Goal: Communication & Community: Share content

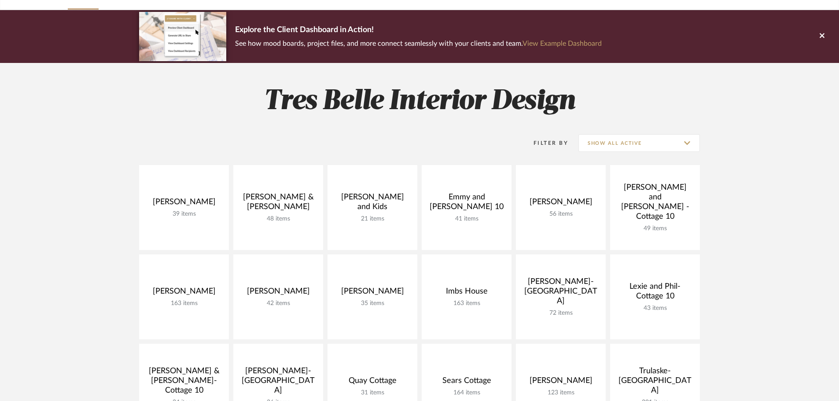
scroll to position [220, 0]
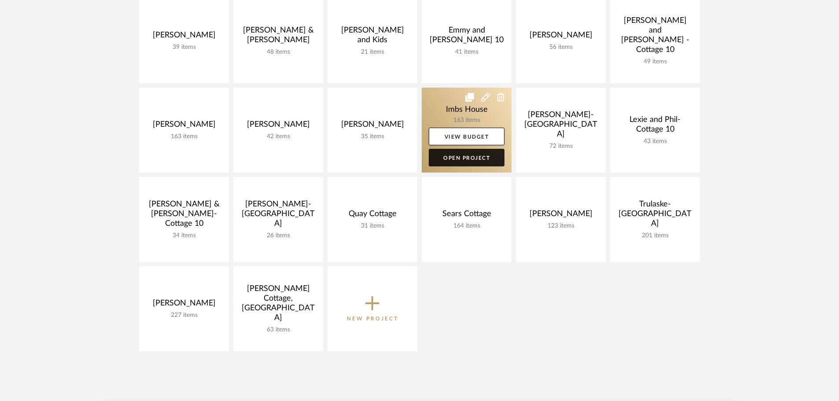
click at [469, 162] on link "Open Project" at bounding box center [467, 158] width 76 height 18
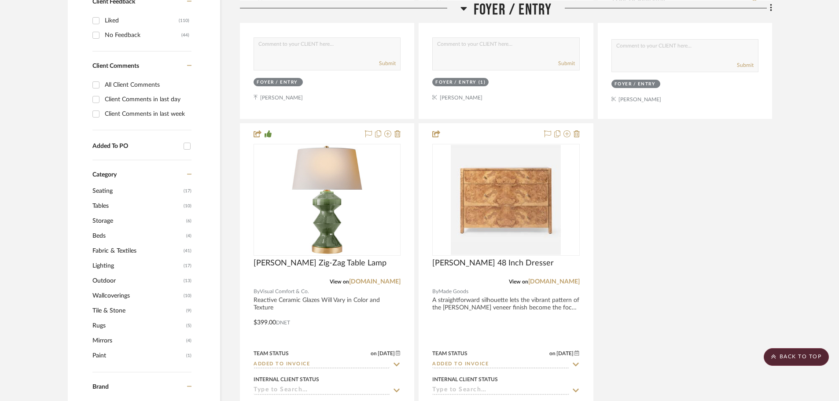
scroll to position [528, 0]
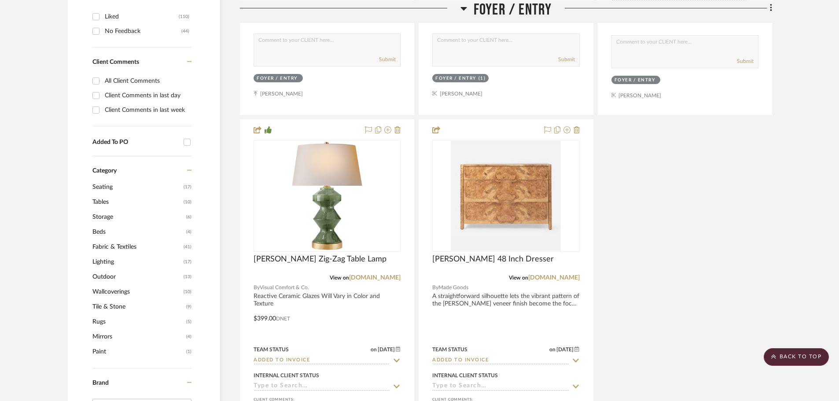
click at [105, 261] on span "Lighting" at bounding box center [136, 261] width 89 height 15
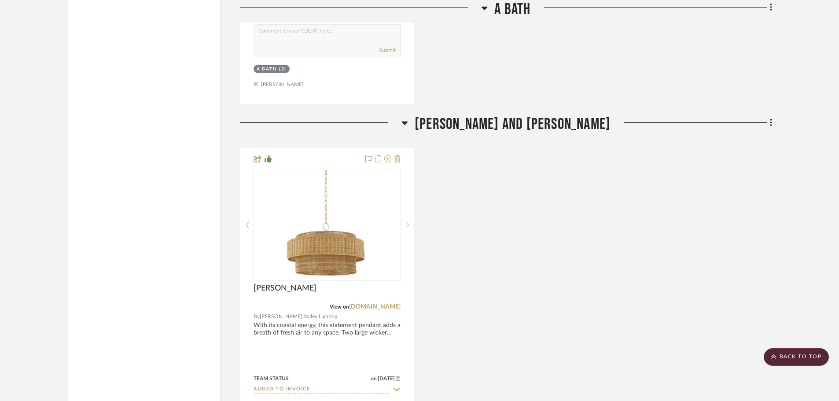
scroll to position [3185, 0]
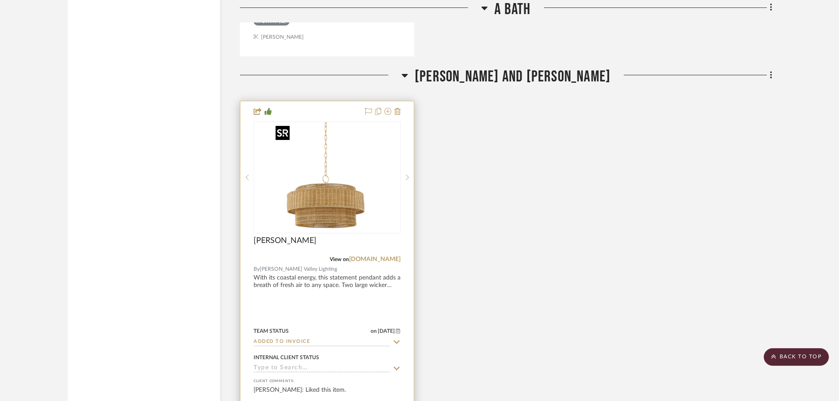
click at [323, 203] on img "0" at bounding box center [327, 177] width 110 height 110
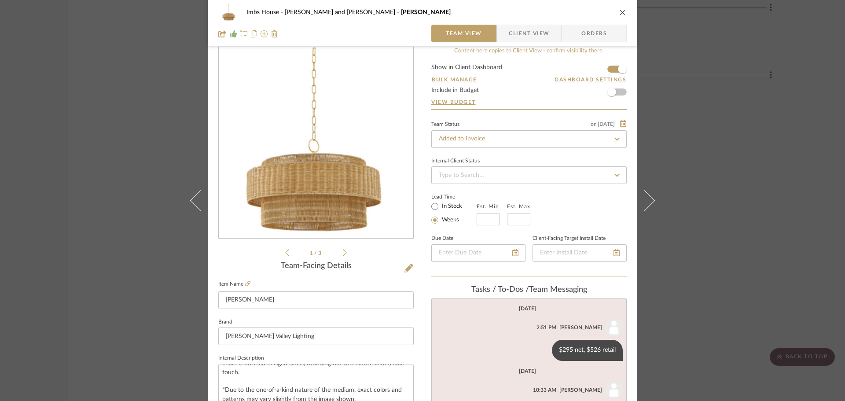
scroll to position [0, 0]
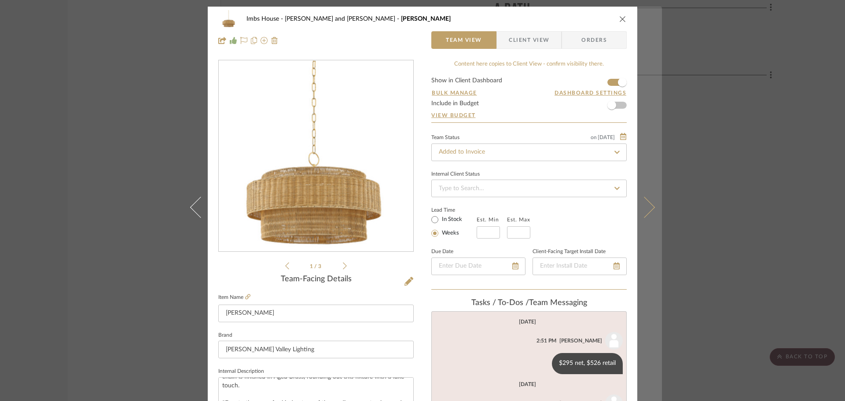
click at [641, 273] on button at bounding box center [649, 207] width 25 height 401
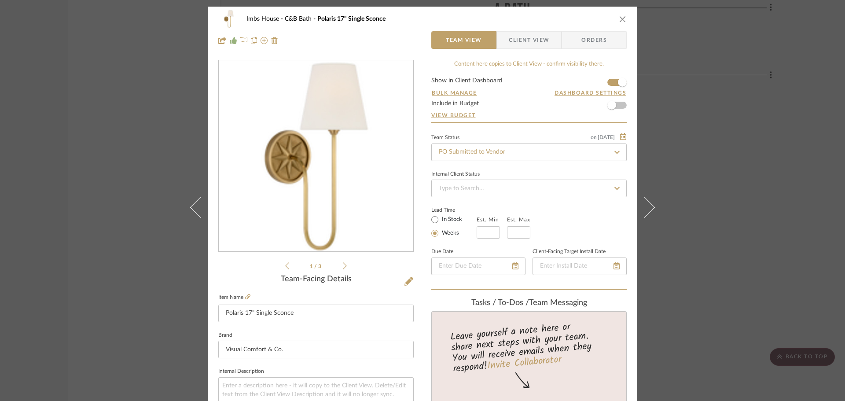
click at [622, 19] on icon "close" at bounding box center [622, 18] width 7 height 7
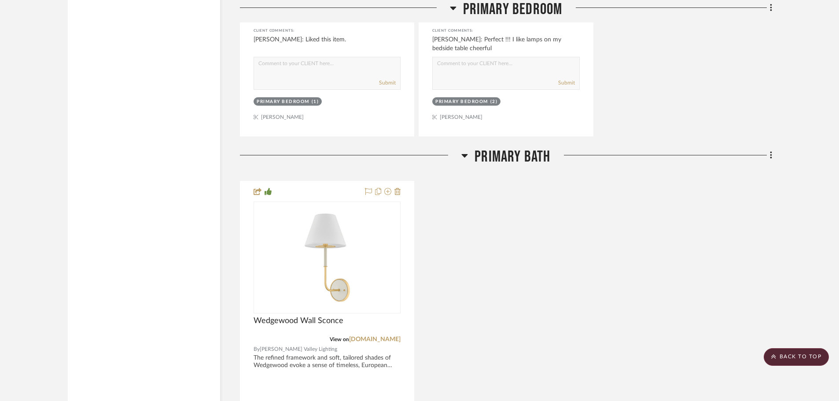
scroll to position [1908, 0]
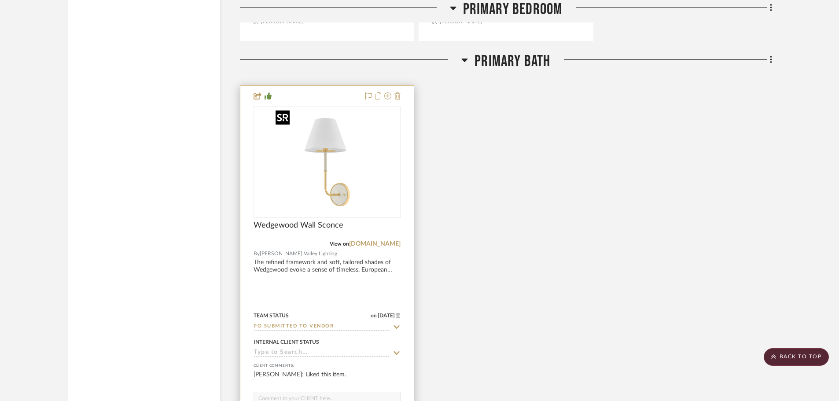
click at [0, 0] on img at bounding box center [0, 0] width 0 height 0
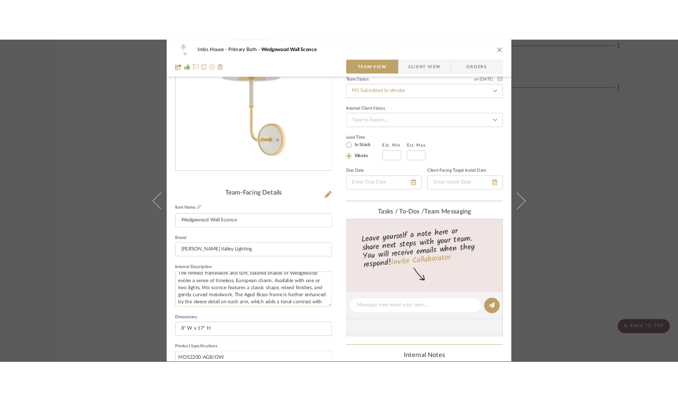
scroll to position [0, 0]
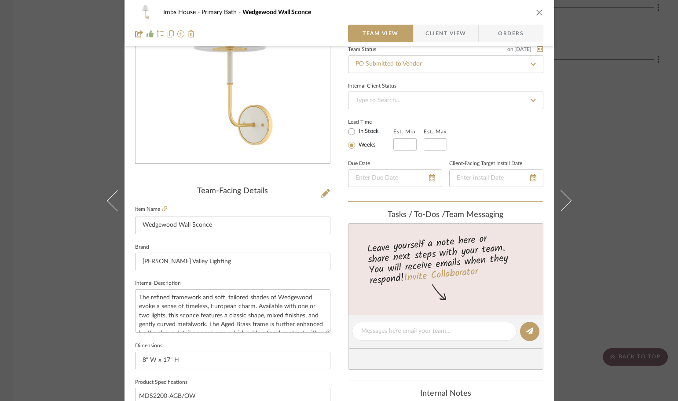
click at [596, 158] on div "Imbs House Primary Bath Wedgewood Wall Sconce Team View Client View Orders Team…" at bounding box center [339, 200] width 678 height 401
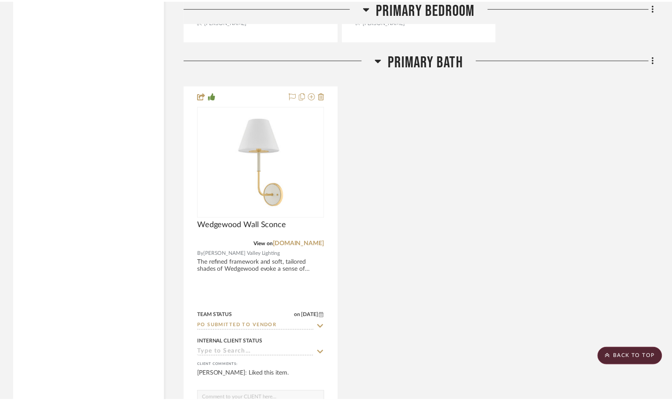
scroll to position [1908, 0]
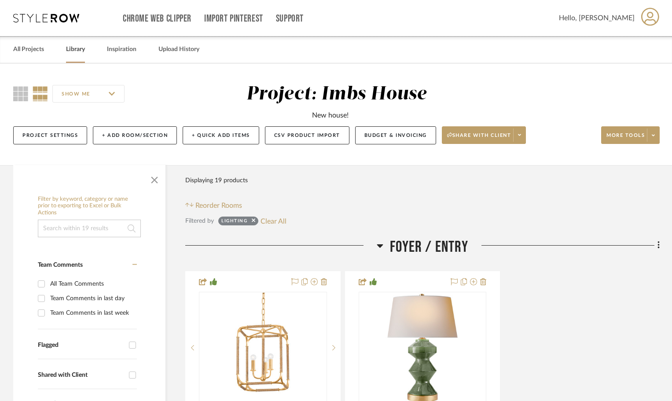
click at [72, 49] on link "Library" at bounding box center [75, 50] width 19 height 12
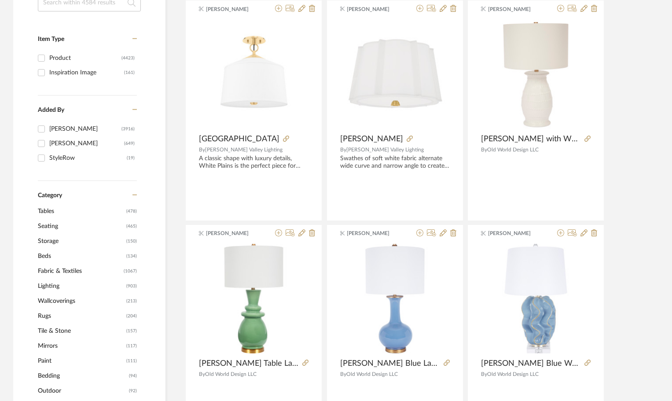
scroll to position [176, 0]
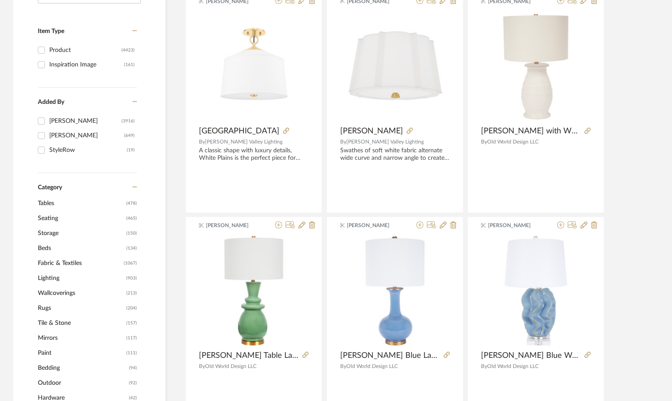
click at [46, 277] on span "Lighting" at bounding box center [81, 278] width 86 height 15
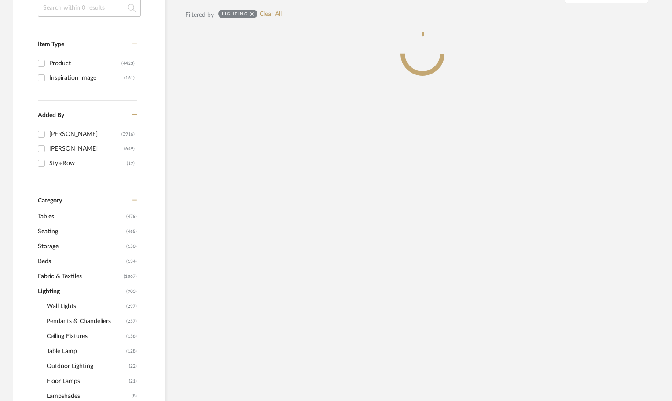
scroll to position [189, 0]
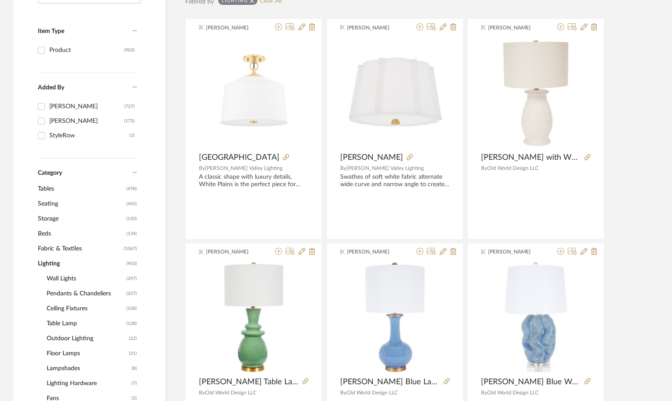
click at [68, 308] on span "Ceiling Fixtures" at bounding box center [85, 308] width 77 height 15
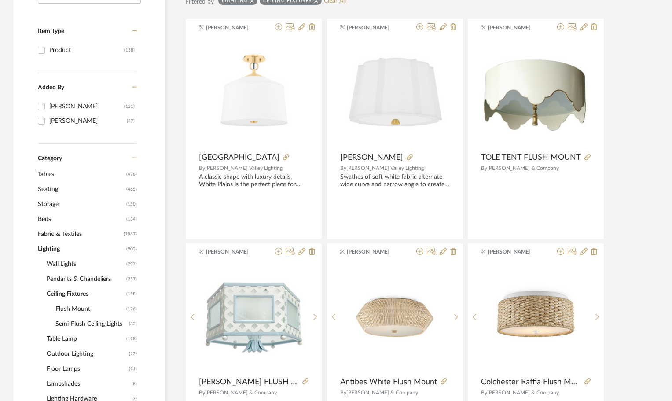
click at [70, 308] on span "Flush Mount" at bounding box center [89, 309] width 69 height 15
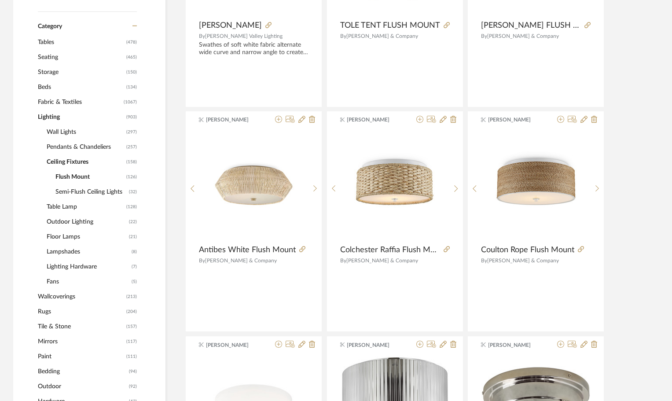
scroll to position [308, 0]
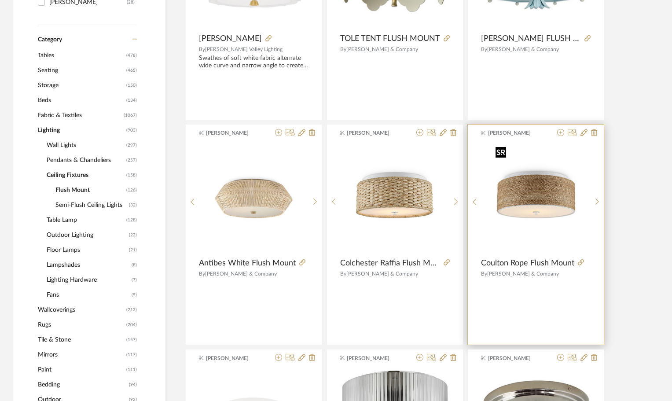
click at [530, 186] on img "0" at bounding box center [536, 199] width 88 height 110
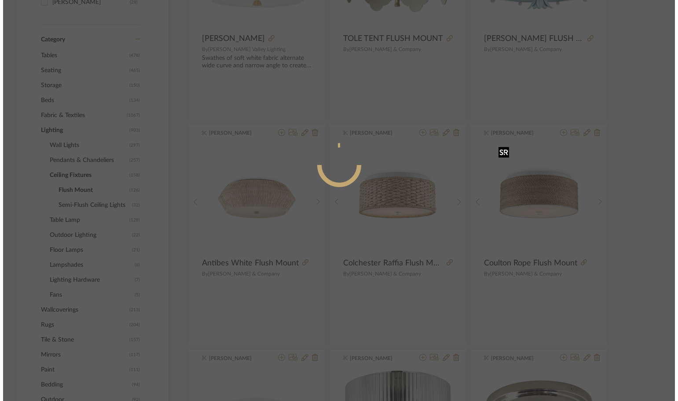
scroll to position [0, 0]
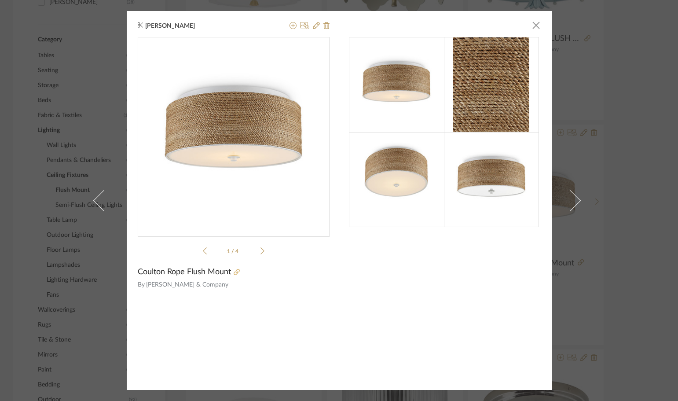
click at [234, 271] on icon at bounding box center [237, 272] width 6 height 6
click at [532, 25] on span "button" at bounding box center [537, 25] width 18 height 18
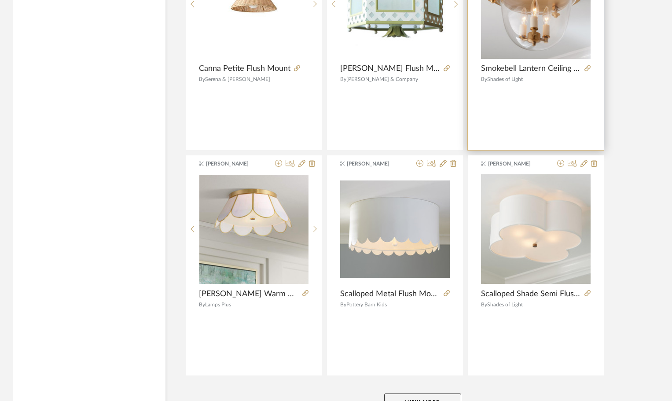
scroll to position [2597, 0]
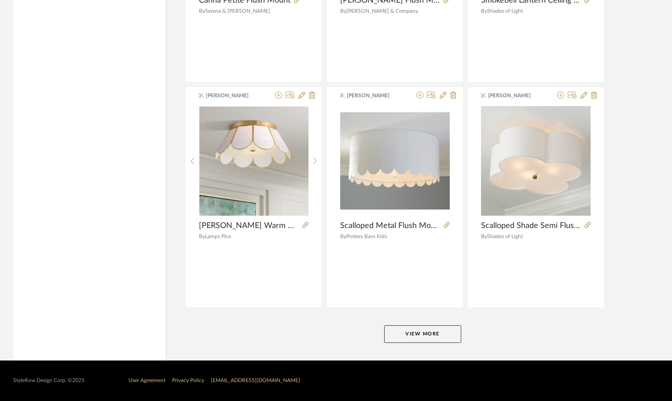
click at [441, 335] on button "View More" at bounding box center [422, 334] width 77 height 18
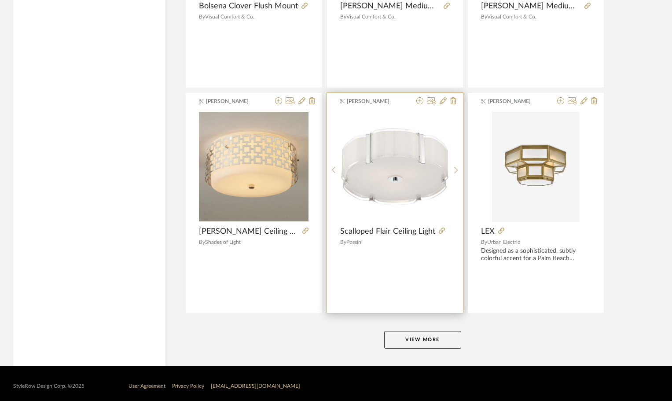
scroll to position [5299, 0]
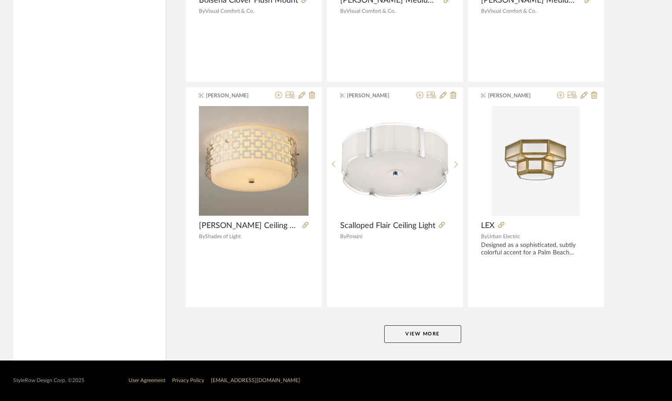
click at [446, 339] on button "View More" at bounding box center [422, 334] width 77 height 18
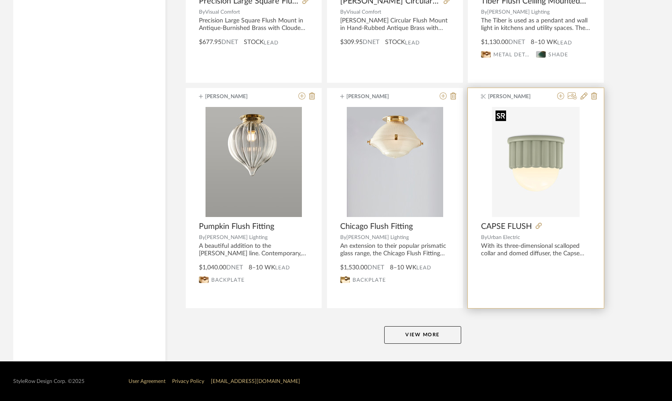
scroll to position [8002, 0]
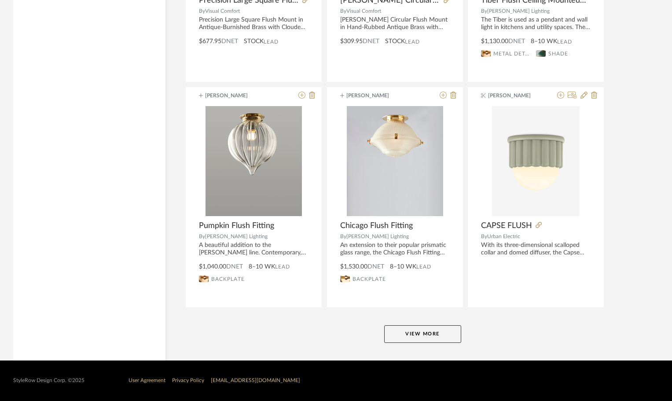
click at [450, 338] on button "View More" at bounding box center [422, 334] width 77 height 18
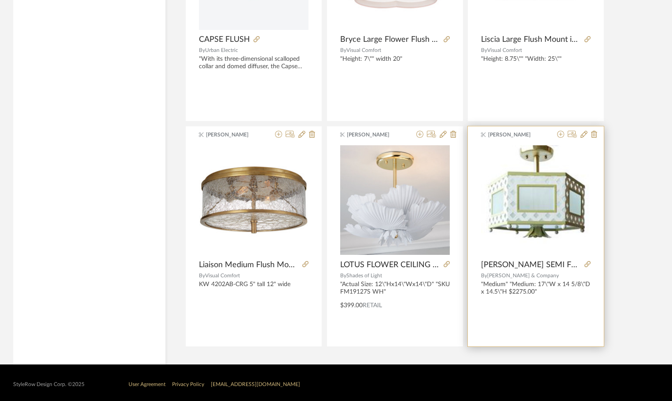
scroll to position [9317, 0]
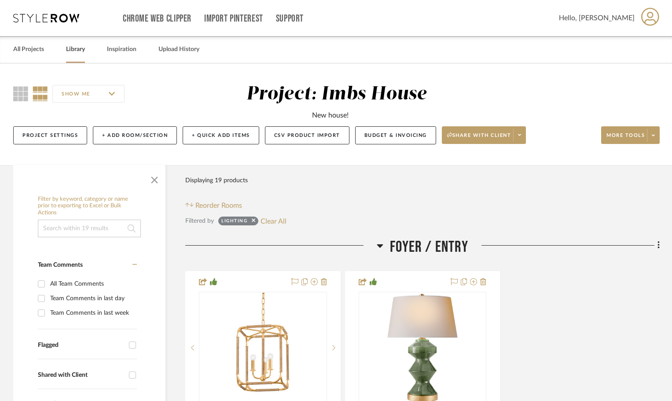
click at [81, 48] on link "Library" at bounding box center [75, 50] width 19 height 12
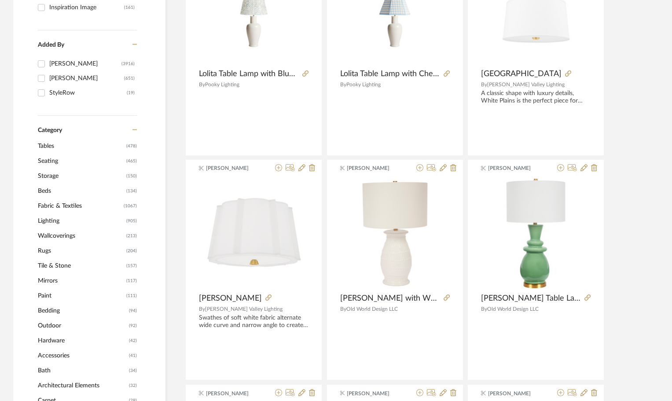
scroll to position [264, 0]
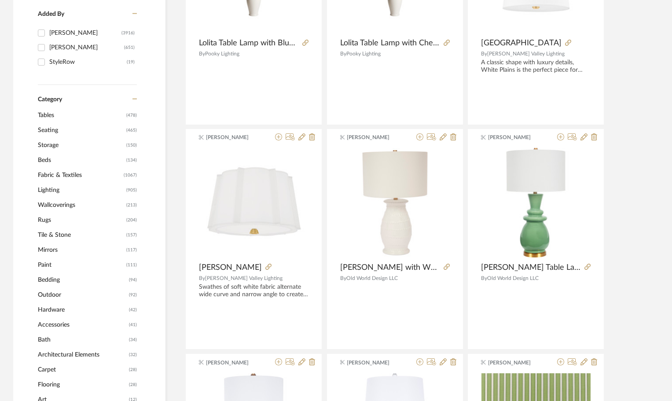
click at [47, 188] on span "Lighting" at bounding box center [81, 190] width 86 height 15
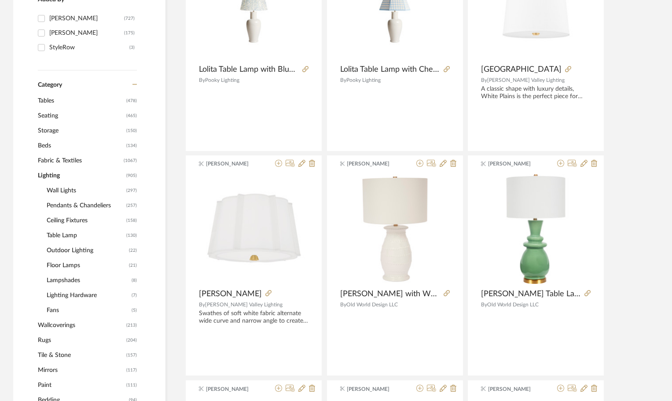
scroll to position [263, 0]
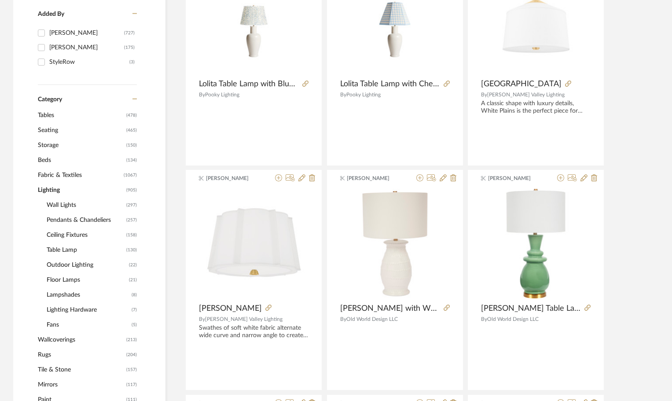
click at [65, 235] on span "Ceiling Fixtures" at bounding box center [85, 235] width 77 height 15
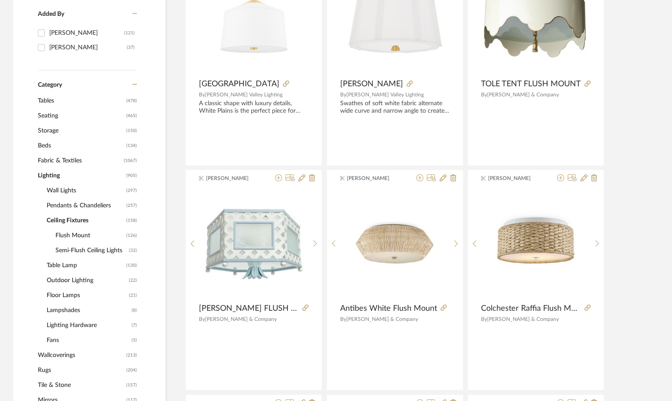
click at [71, 231] on span "Flush Mount" at bounding box center [89, 235] width 69 height 15
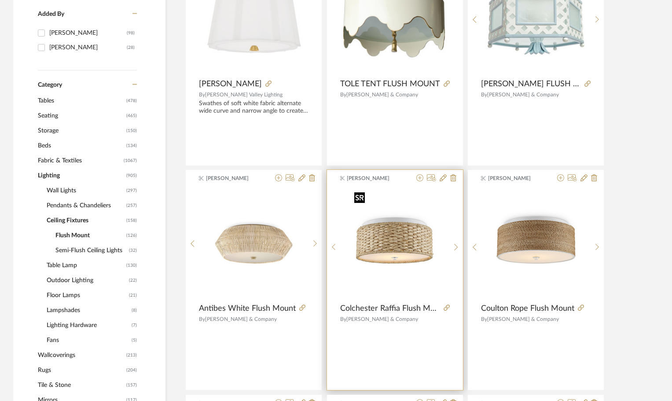
click at [390, 238] on img "0" at bounding box center [395, 244] width 88 height 110
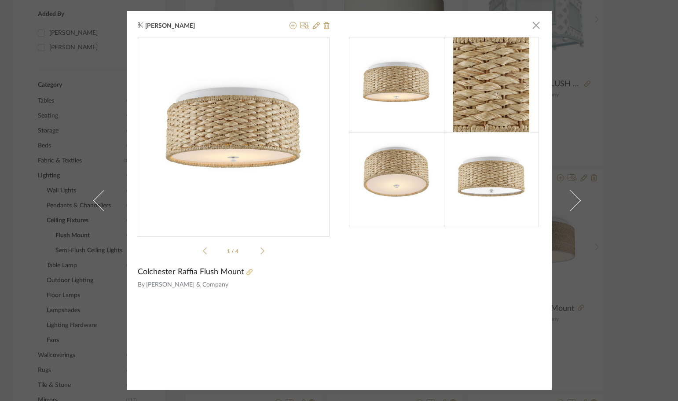
click at [247, 272] on icon at bounding box center [250, 272] width 6 height 6
click at [291, 26] on icon at bounding box center [293, 25] width 7 height 7
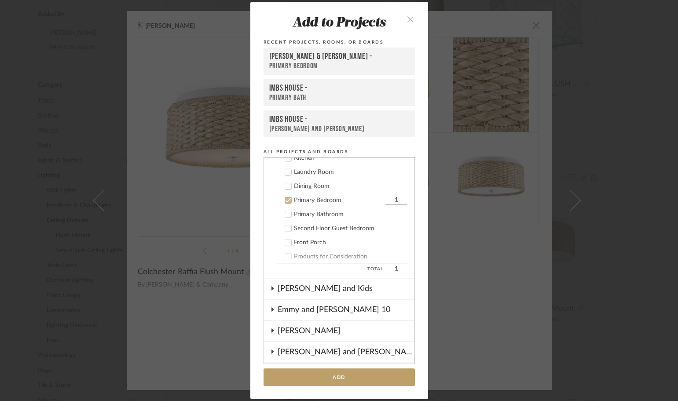
scroll to position [25, 0]
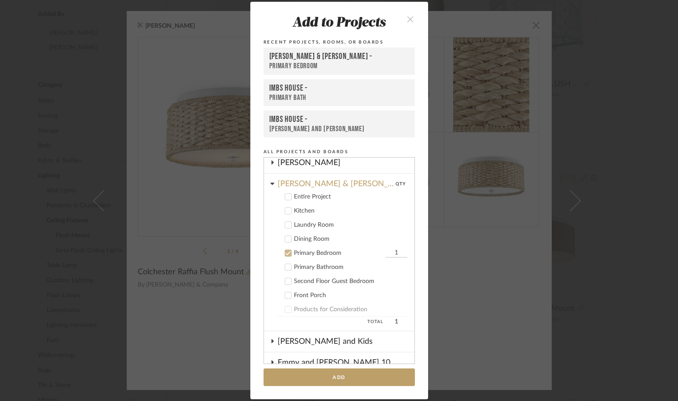
click at [285, 252] on icon at bounding box center [288, 253] width 6 height 6
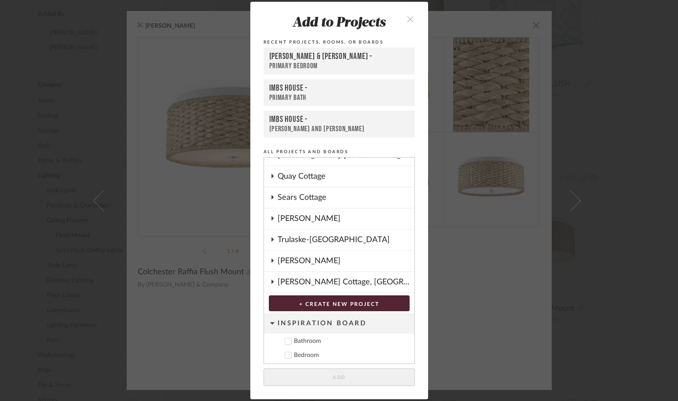
scroll to position [301, 0]
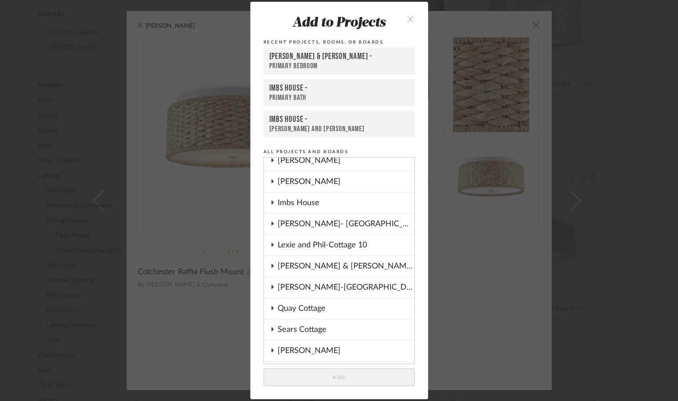
click at [278, 203] on div "Imbs House" at bounding box center [346, 203] width 137 height 20
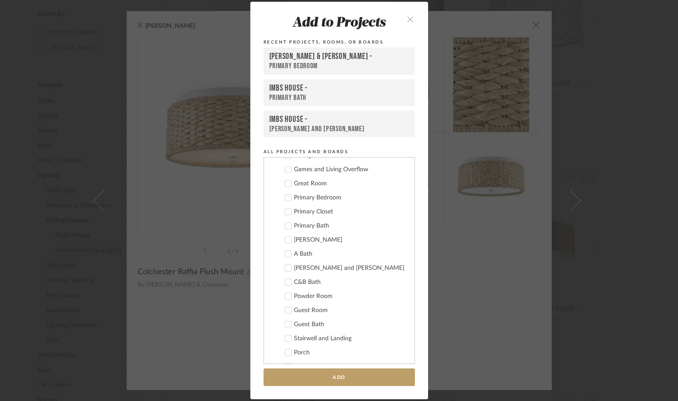
scroll to position [389, 0]
click at [286, 226] on icon at bounding box center [288, 226] width 6 height 4
click at [348, 375] on button "Add" at bounding box center [339, 377] width 151 height 18
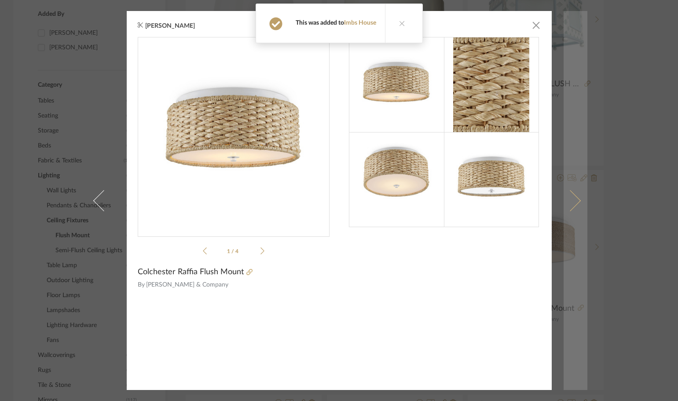
click at [571, 198] on span at bounding box center [570, 200] width 21 height 21
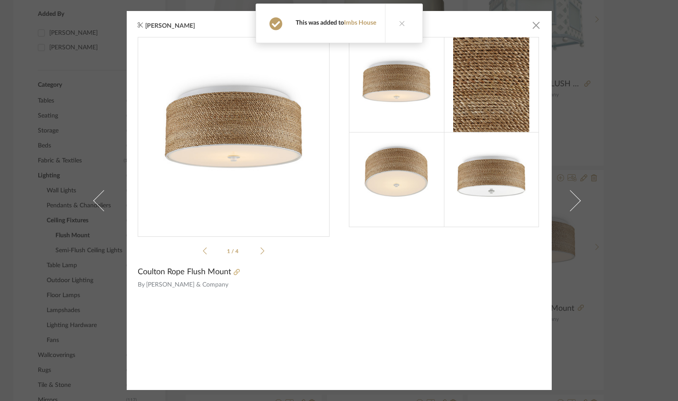
click at [397, 22] on button at bounding box center [402, 23] width 34 height 39
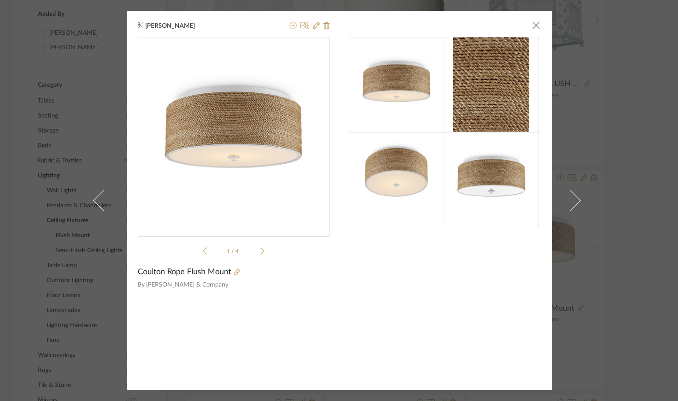
click at [290, 23] on icon at bounding box center [293, 25] width 7 height 7
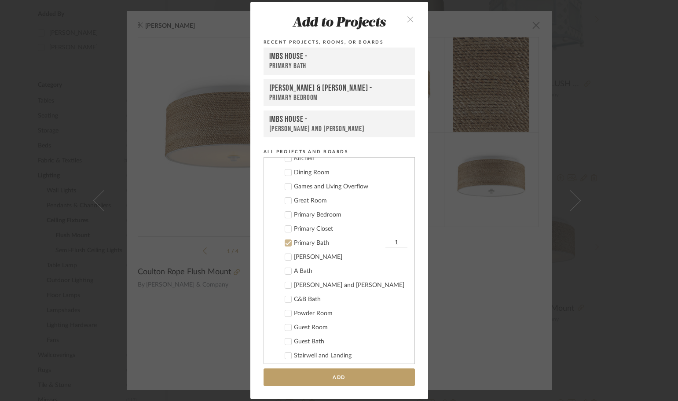
scroll to position [236, 0]
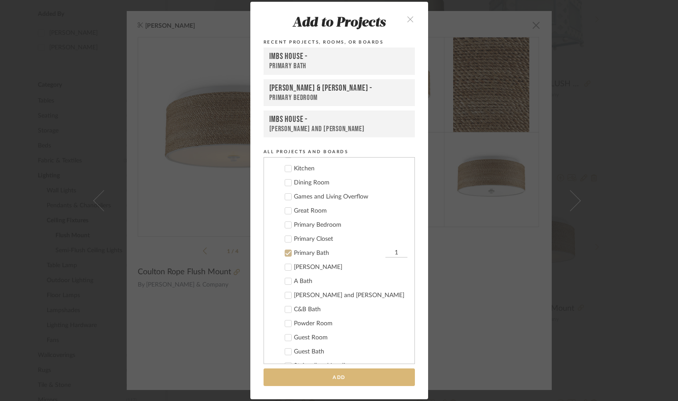
click at [314, 378] on button "Add" at bounding box center [339, 377] width 151 height 18
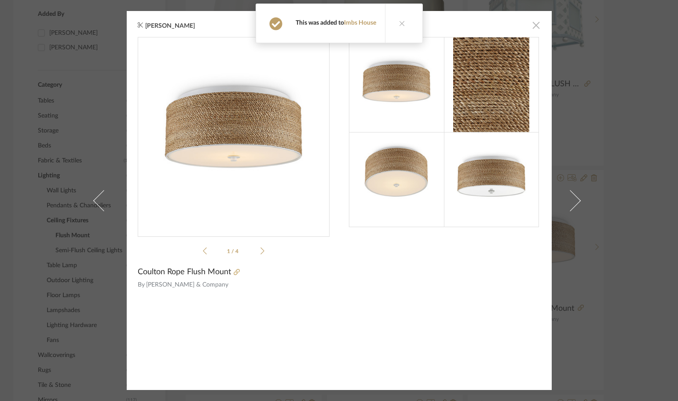
click at [532, 27] on span "button" at bounding box center [537, 25] width 18 height 18
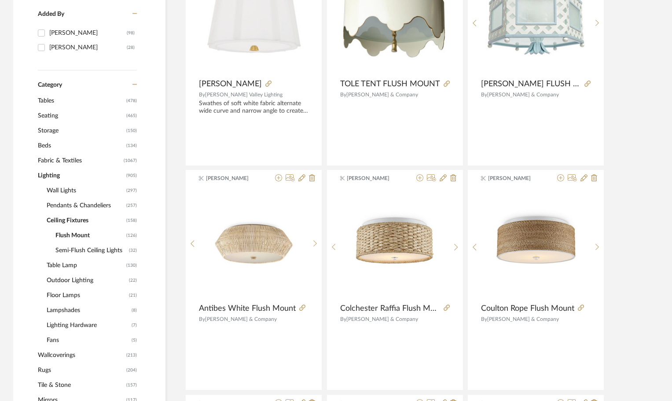
scroll to position [0, 0]
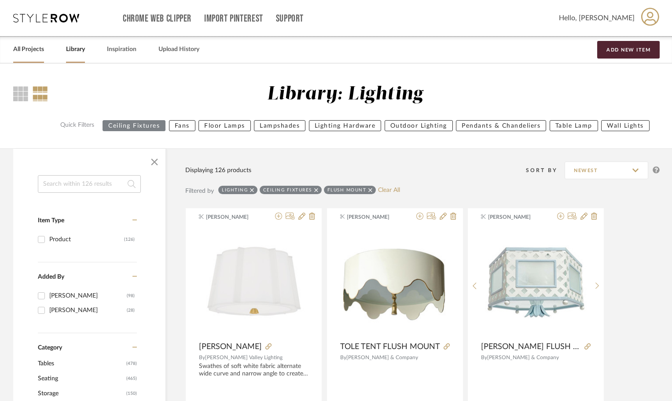
click at [25, 50] on link "All Projects" at bounding box center [28, 50] width 31 height 12
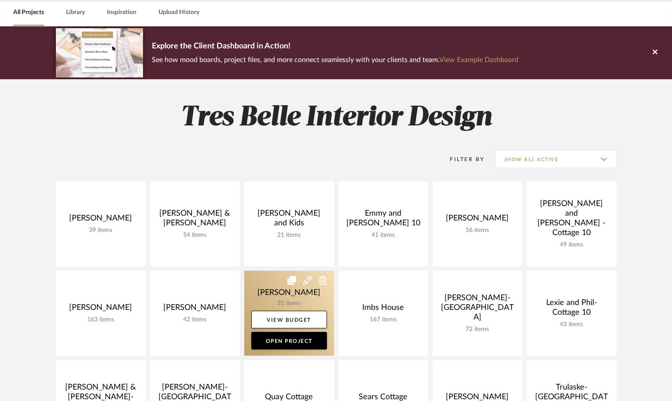
scroll to position [88, 0]
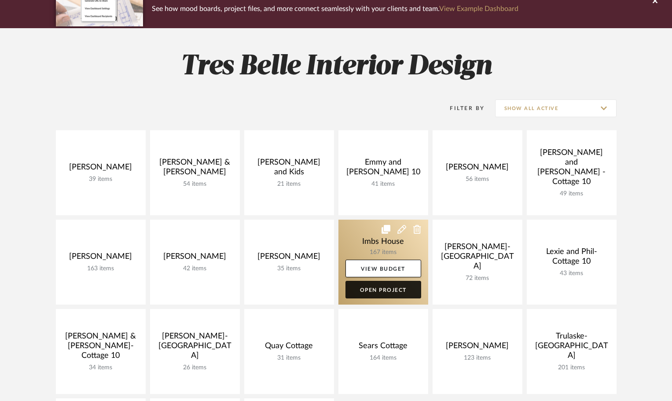
click at [393, 291] on link "Open Project" at bounding box center [384, 290] width 76 height 18
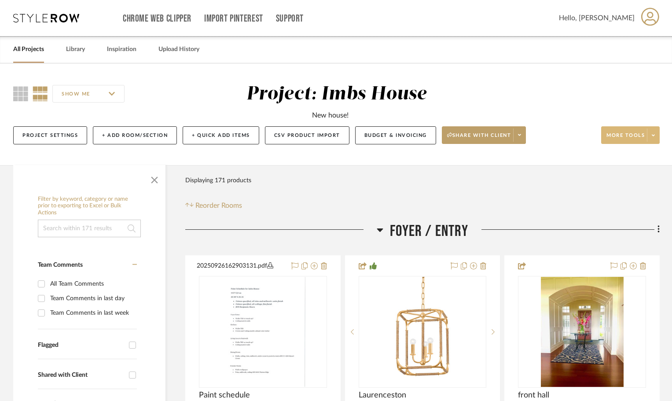
click at [616, 137] on span "More tools" at bounding box center [626, 138] width 38 height 13
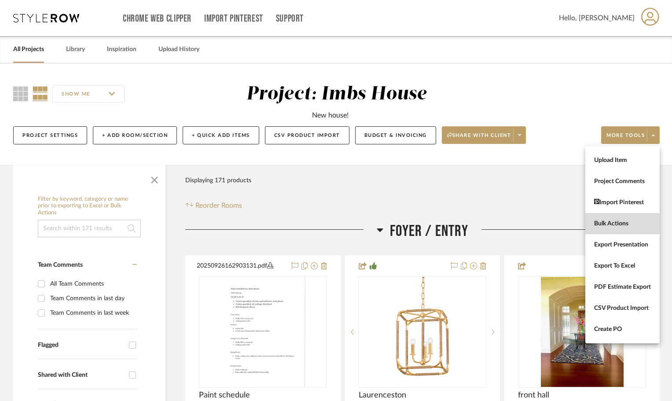
click at [621, 222] on span "Bulk Actions" at bounding box center [622, 223] width 57 height 7
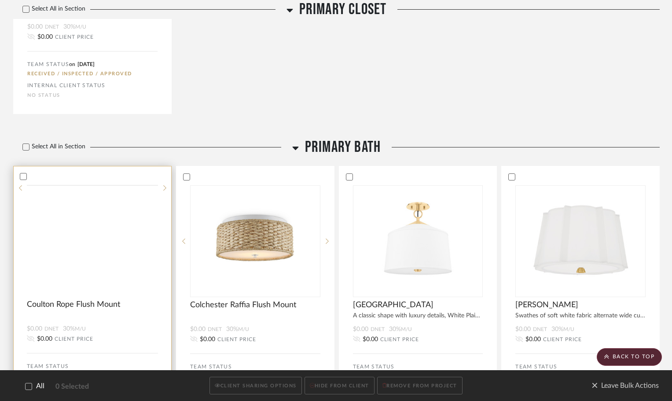
scroll to position [5552, 0]
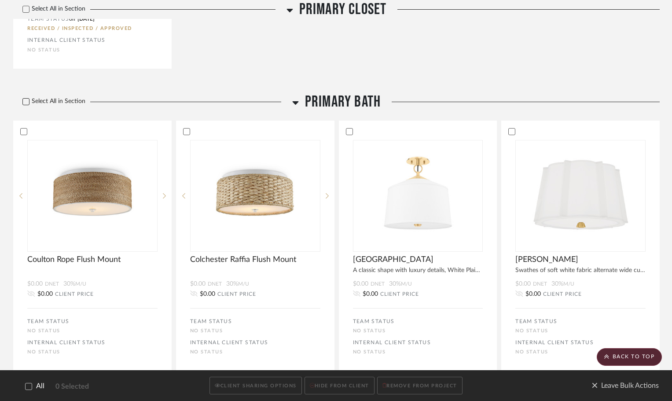
click at [26, 101] on icon at bounding box center [26, 102] width 6 height 6
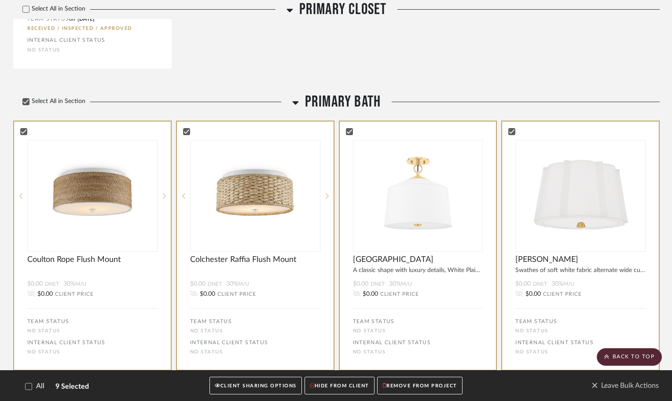
click at [276, 388] on button "CLIENT SHARING OPTIONS" at bounding box center [256, 386] width 92 height 18
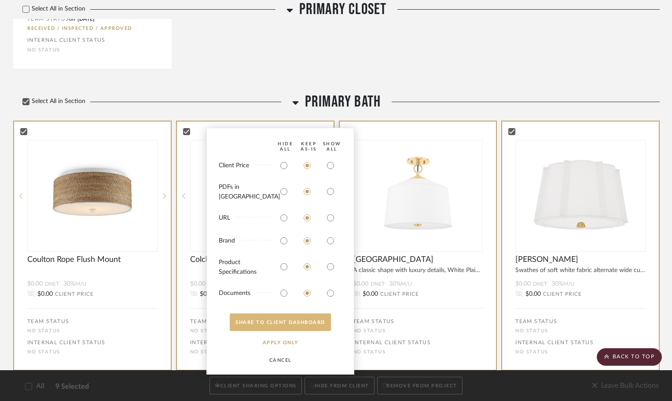
click at [281, 322] on button "SHARE TO CLIENT Dashboard" at bounding box center [280, 322] width 101 height 18
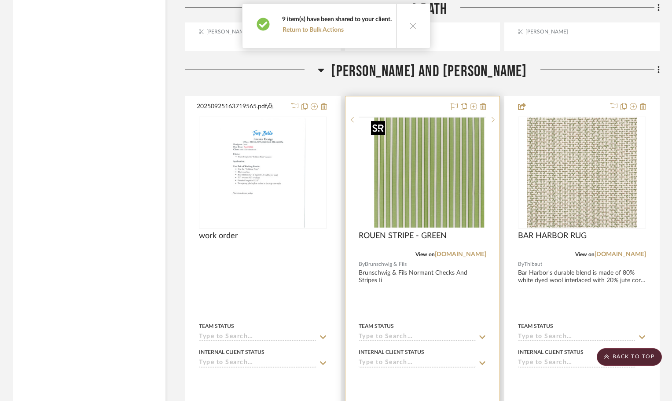
scroll to position [5596, 0]
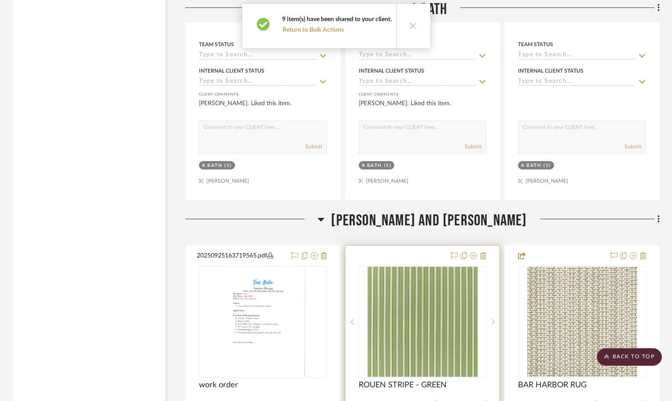
click at [473, 266] on div "0" at bounding box center [422, 321] width 127 height 111
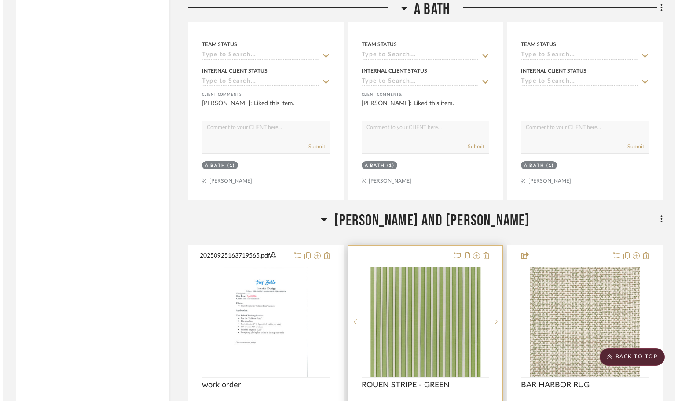
scroll to position [0, 0]
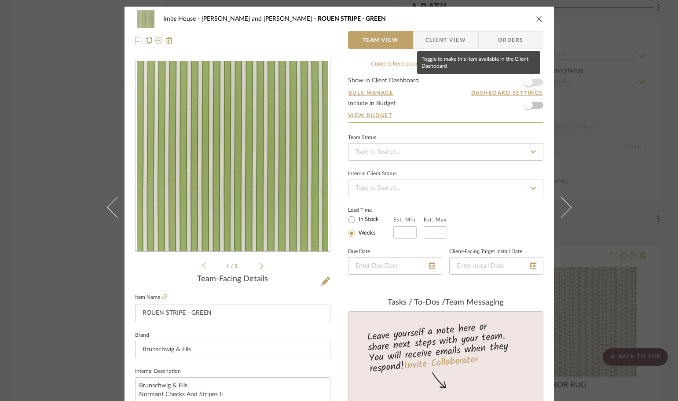
drag, startPoint x: 526, startPoint y: 83, endPoint x: 528, endPoint y: 75, distance: 8.1
click at [526, 83] on span "button" at bounding box center [528, 82] width 9 height 9
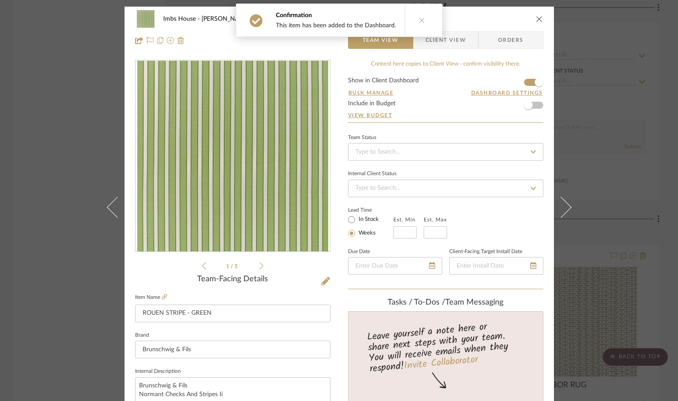
click at [537, 18] on icon "close" at bounding box center [539, 18] width 7 height 7
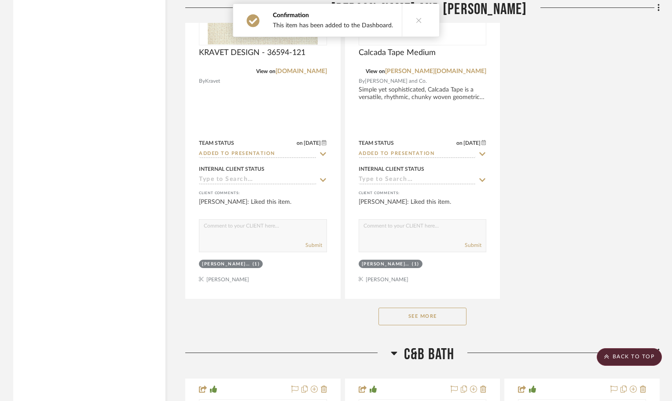
scroll to position [6784, 0]
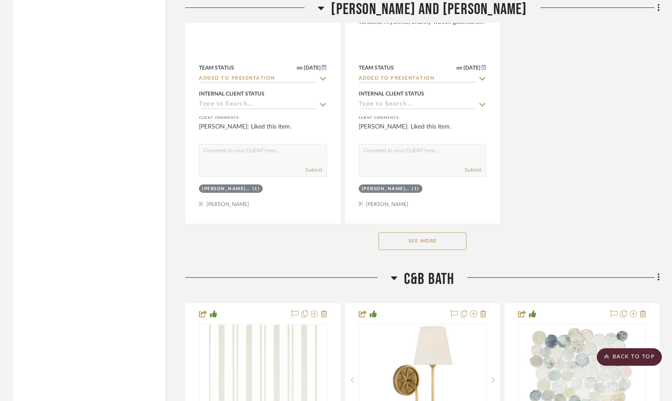
click at [414, 244] on button "See More" at bounding box center [423, 241] width 88 height 18
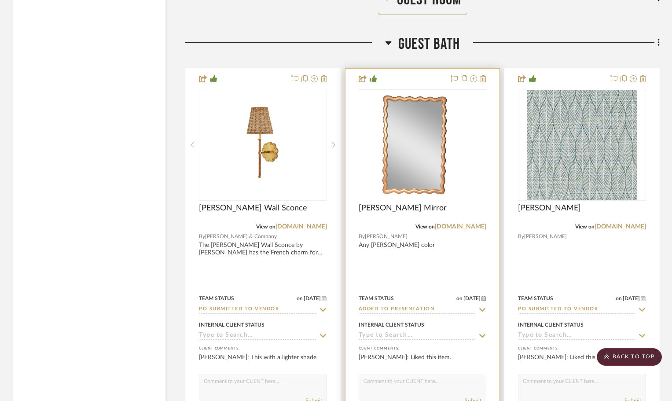
scroll to position [10702, 0]
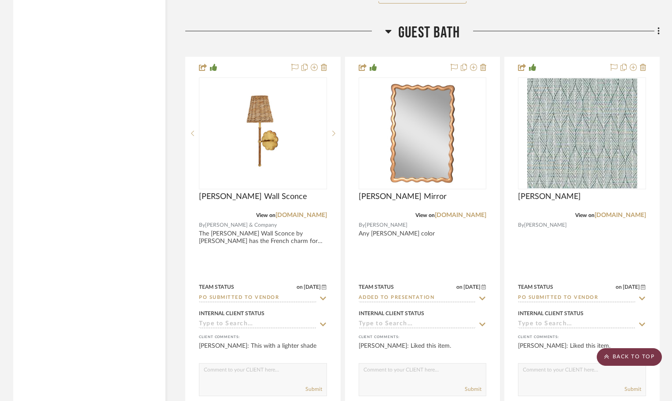
click at [613, 358] on scroll-to-top-button "BACK TO TOP" at bounding box center [629, 357] width 65 height 18
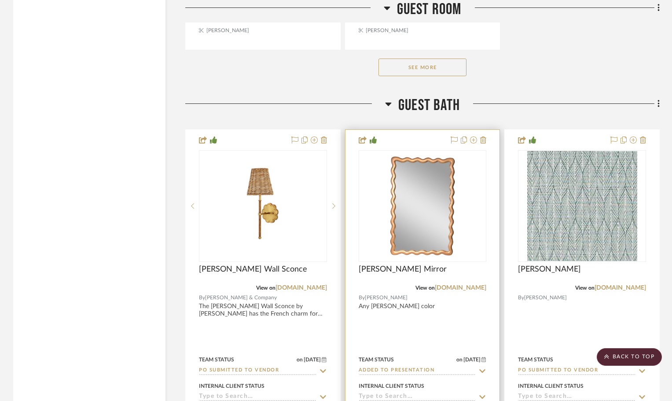
scroll to position [14924, 0]
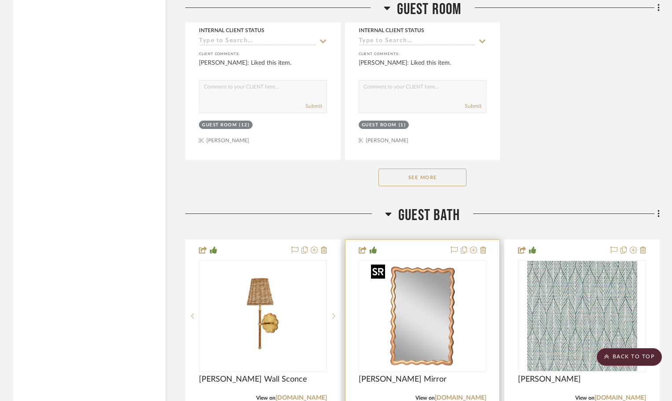
click at [422, 303] on img "0" at bounding box center [423, 316] width 110 height 110
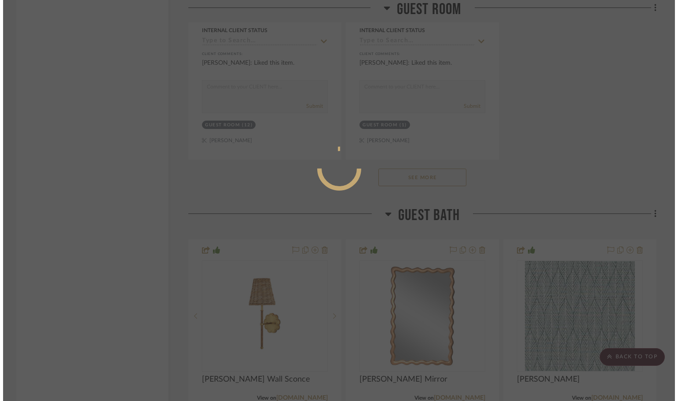
scroll to position [0, 0]
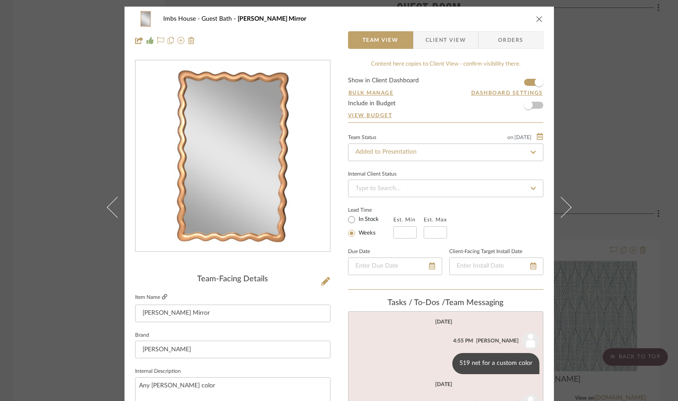
click at [162, 296] on icon at bounding box center [164, 296] width 5 height 5
click at [177, 41] on icon at bounding box center [180, 40] width 7 height 7
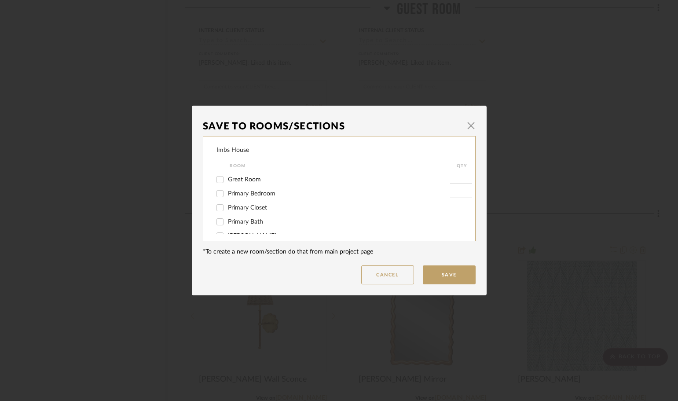
scroll to position [88, 0]
click at [218, 188] on input "Primary Bath" at bounding box center [220, 189] width 14 height 14
checkbox input "true"
click at [458, 189] on input "1" at bounding box center [461, 188] width 22 height 9
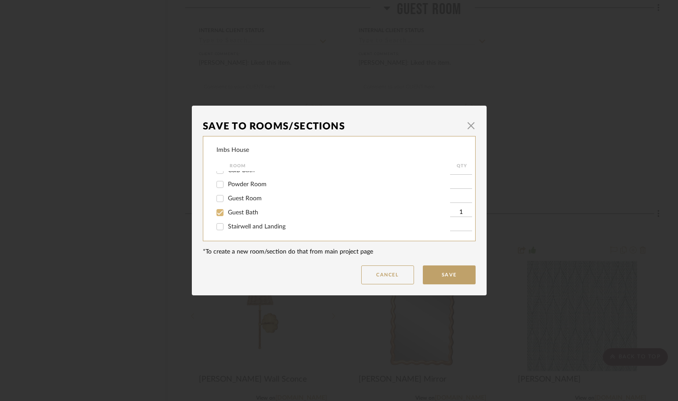
type input "2"
click at [217, 213] on input "Guest Bath" at bounding box center [220, 213] width 14 height 14
checkbox input "false"
click at [462, 275] on button "Save" at bounding box center [449, 274] width 53 height 19
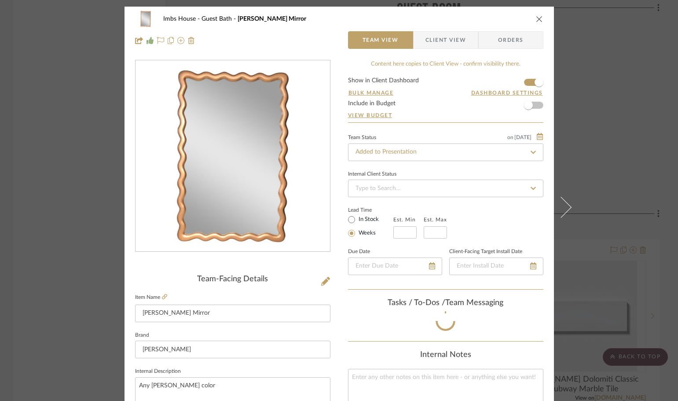
type input "2"
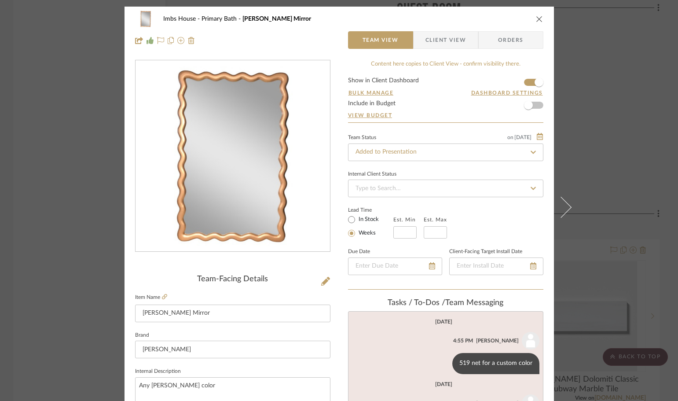
click at [536, 19] on icon "close" at bounding box center [539, 18] width 7 height 7
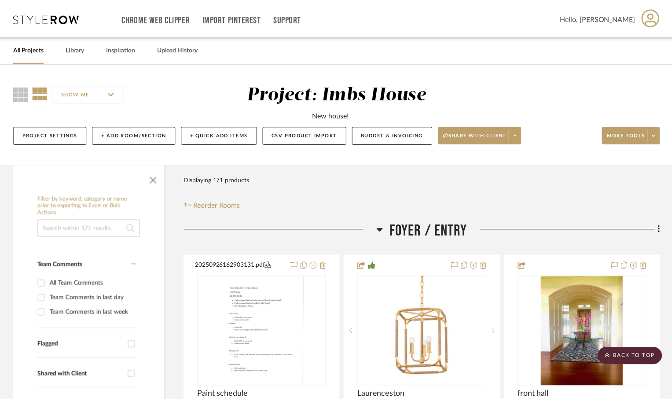
scroll to position [14924, 0]
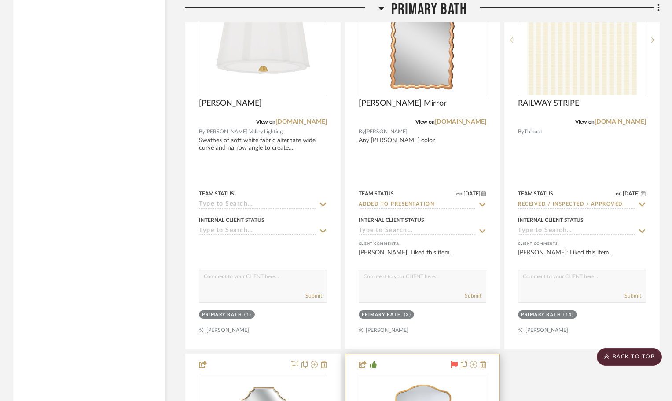
scroll to position [7352, 0]
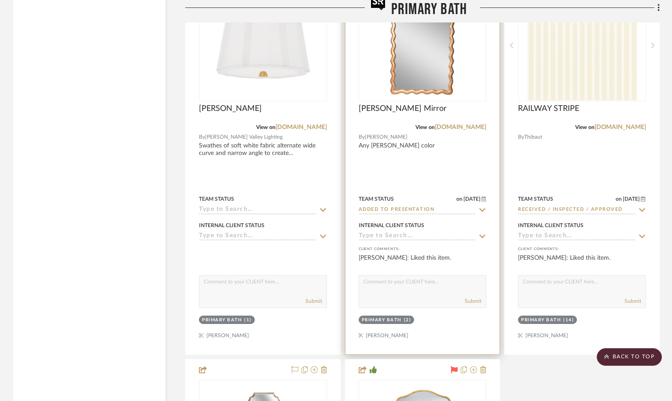
click at [431, 65] on img "0" at bounding box center [423, 45] width 110 height 110
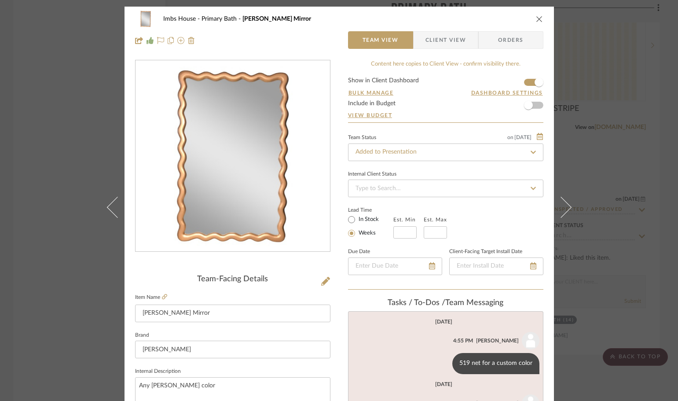
click at [536, 18] on icon "close" at bounding box center [539, 18] width 7 height 7
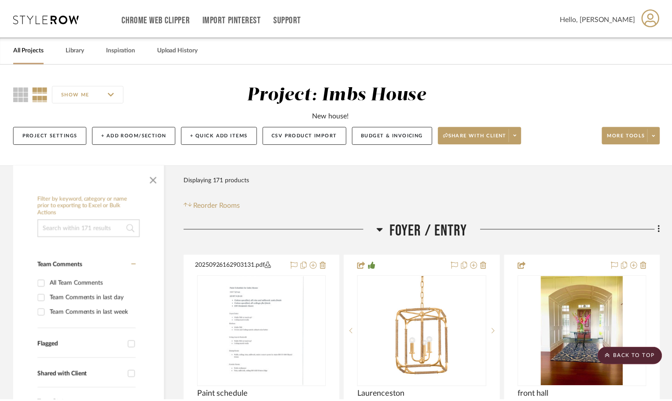
scroll to position [7352, 0]
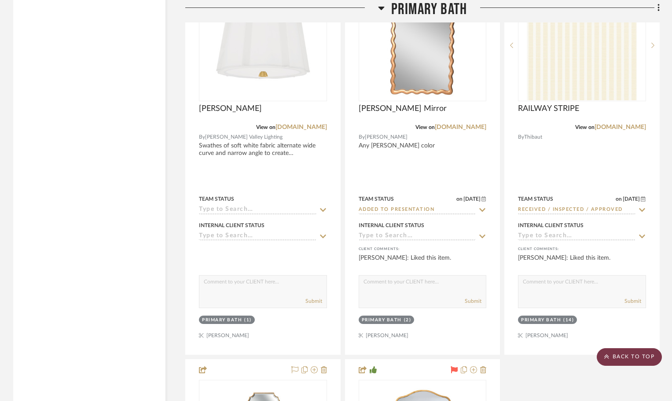
click at [640, 361] on scroll-to-top-button "BACK TO TOP" at bounding box center [629, 357] width 65 height 18
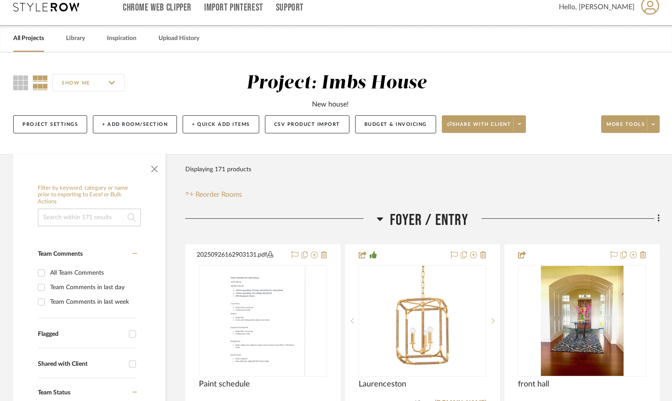
scroll to position [0, 0]
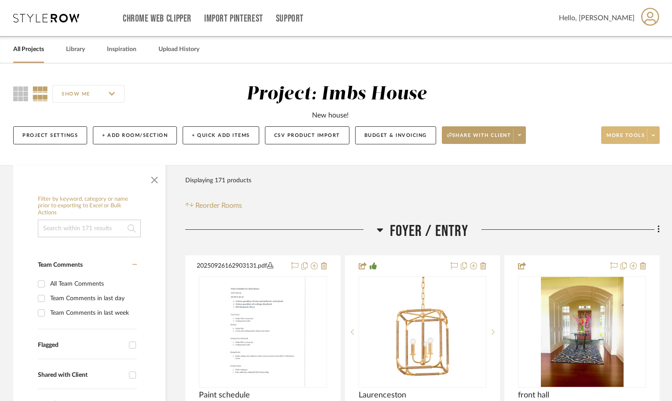
click at [631, 135] on span "More tools" at bounding box center [626, 138] width 38 height 13
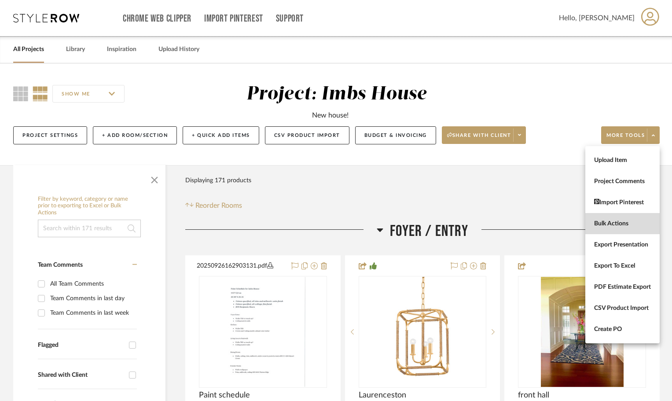
click at [625, 227] on span "Bulk Actions" at bounding box center [622, 223] width 57 height 7
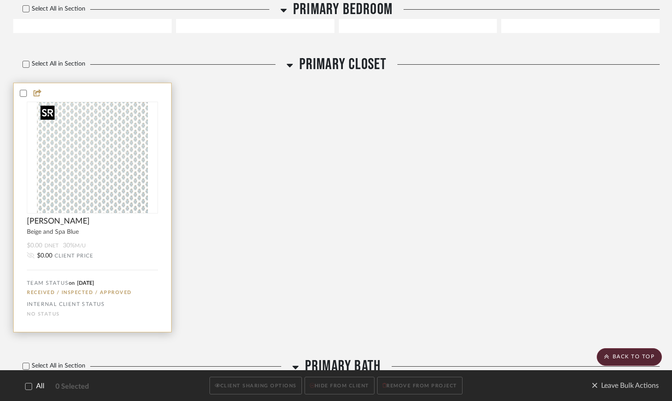
scroll to position [5552, 0]
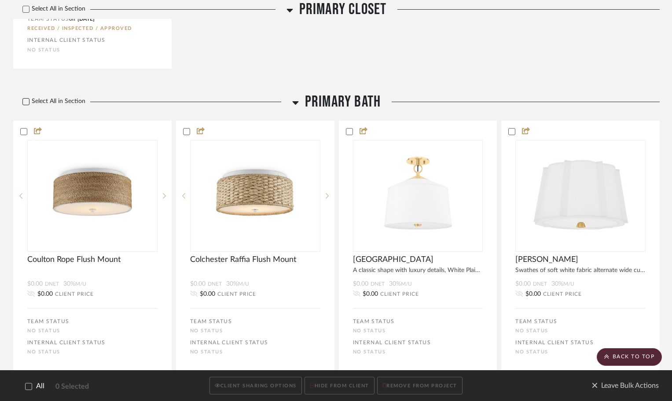
click at [26, 100] on icon at bounding box center [26, 102] width 6 height 6
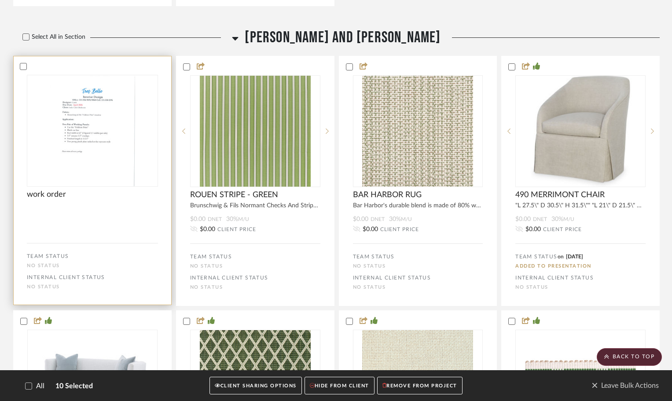
scroll to position [8285, 0]
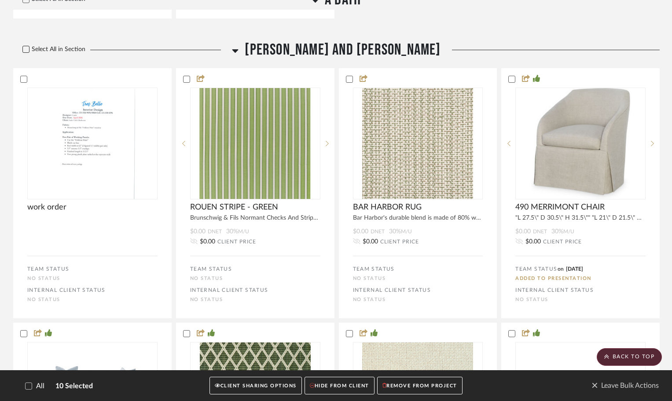
click at [27, 48] on icon at bounding box center [26, 49] width 6 height 6
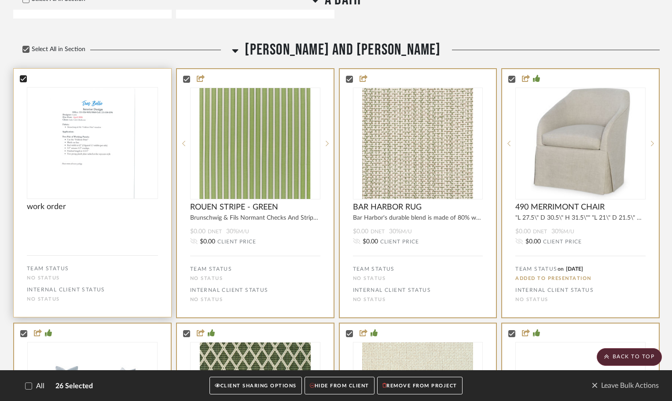
click at [23, 81] on icon at bounding box center [23, 79] width 6 height 6
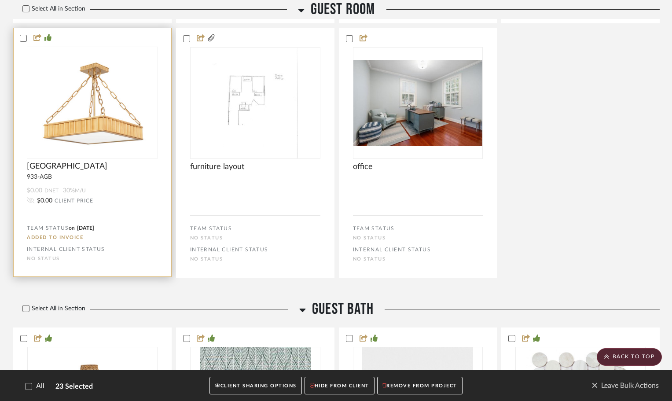
scroll to position [10931, 0]
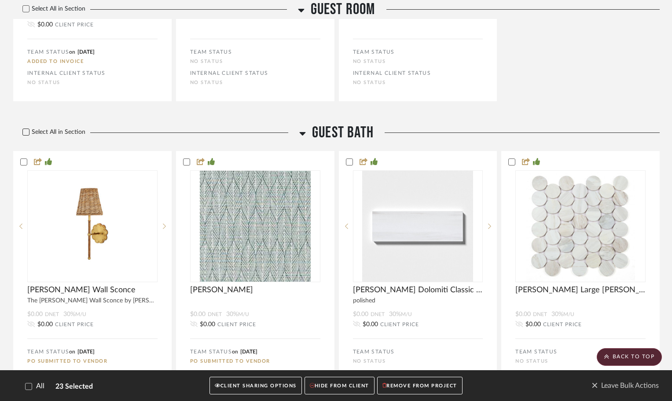
click at [24, 133] on icon at bounding box center [26, 132] width 6 height 6
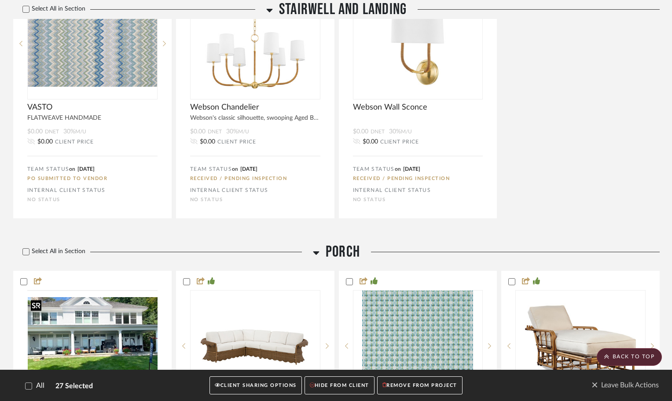
scroll to position [11416, 0]
click at [250, 387] on button "CLIENT SHARING OPTIONS" at bounding box center [256, 386] width 92 height 18
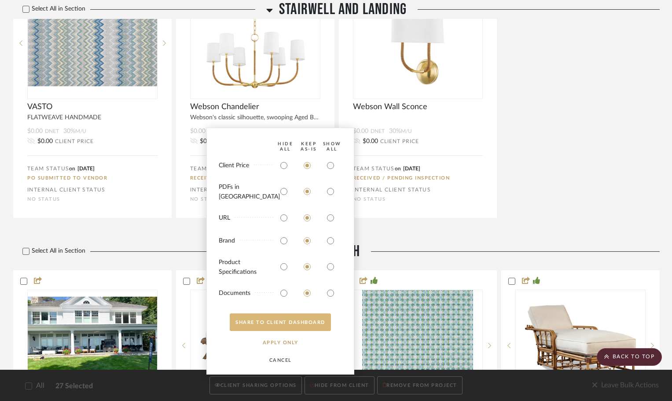
click at [277, 324] on button "SHARE TO CLIENT Dashboard" at bounding box center [280, 322] width 101 height 18
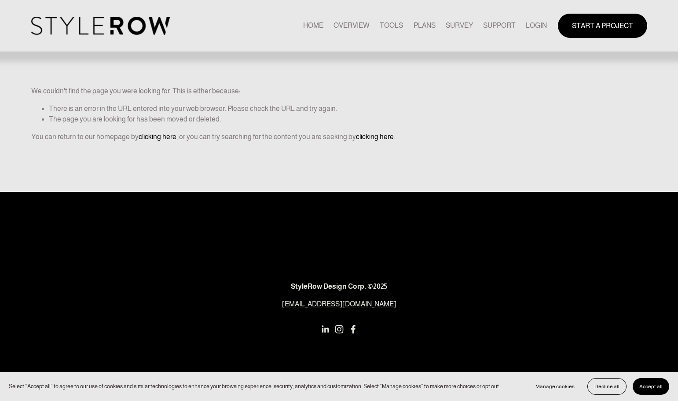
click at [537, 23] on link "LOGIN" at bounding box center [536, 26] width 21 height 12
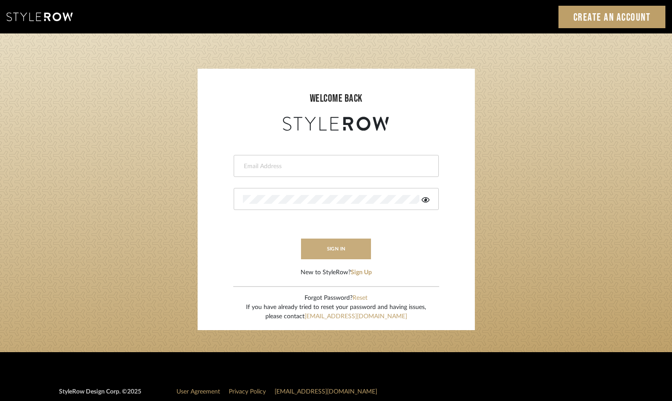
type input "[PERSON_NAME][EMAIL_ADDRESS][DOMAIN_NAME]"
click at [336, 243] on button "sign in" at bounding box center [336, 249] width 70 height 21
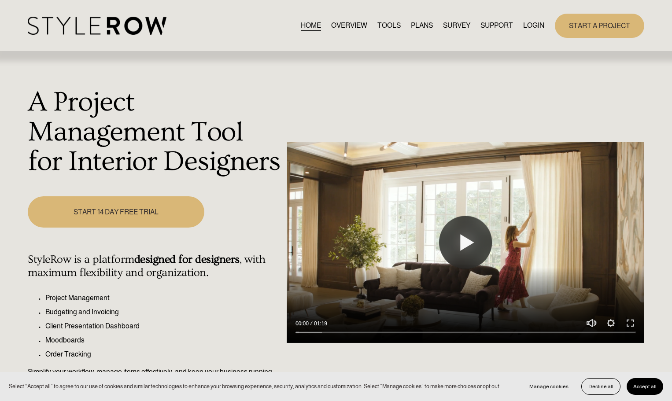
click at [529, 26] on link "LOGIN" at bounding box center [533, 26] width 21 height 12
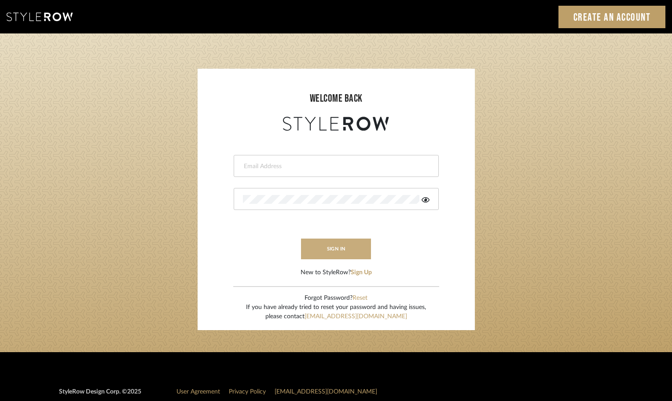
type input "[PERSON_NAME][EMAIL_ADDRESS][DOMAIN_NAME]"
click at [353, 248] on button "sign in" at bounding box center [336, 249] width 70 height 21
click at [425, 199] on icon at bounding box center [426, 199] width 8 height 5
click at [324, 251] on button "sign in" at bounding box center [336, 249] width 70 height 21
click at [333, 250] on button "sign in" at bounding box center [336, 249] width 70 height 21
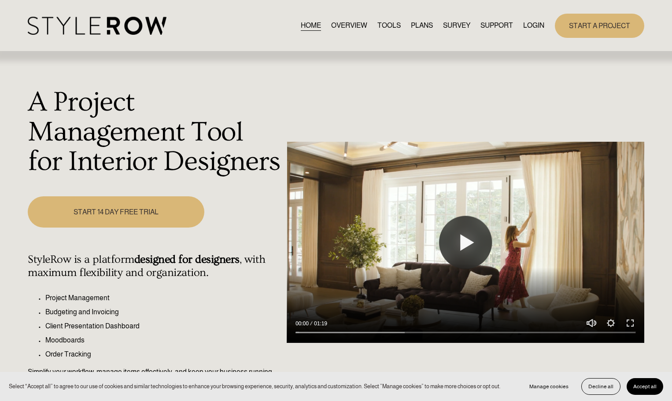
click at [309, 23] on link "HOME" at bounding box center [311, 26] width 20 height 12
click at [536, 27] on link "LOGIN" at bounding box center [533, 26] width 21 height 12
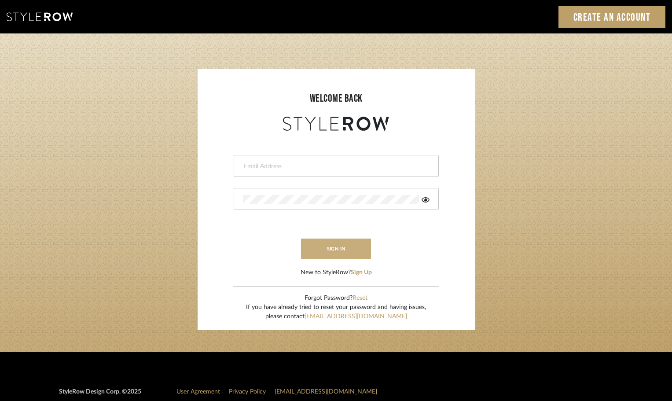
type input "[PERSON_NAME][EMAIL_ADDRESS][DOMAIN_NAME]"
click at [339, 245] on button "sign in" at bounding box center [336, 249] width 70 height 21
click at [345, 250] on button "sign in" at bounding box center [336, 249] width 70 height 21
click at [425, 199] on icon at bounding box center [426, 199] width 8 height 5
click at [326, 254] on button "sign in" at bounding box center [336, 249] width 70 height 21
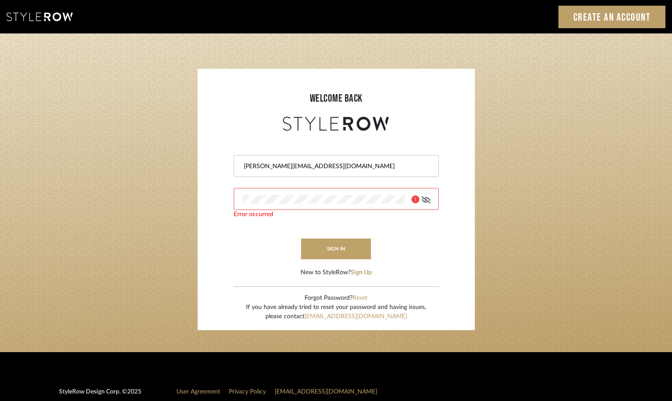
click at [341, 165] on input "[PERSON_NAME][EMAIL_ADDRESS][DOMAIN_NAME]" at bounding box center [335, 166] width 184 height 9
click at [342, 249] on button "sign in" at bounding box center [336, 249] width 70 height 21
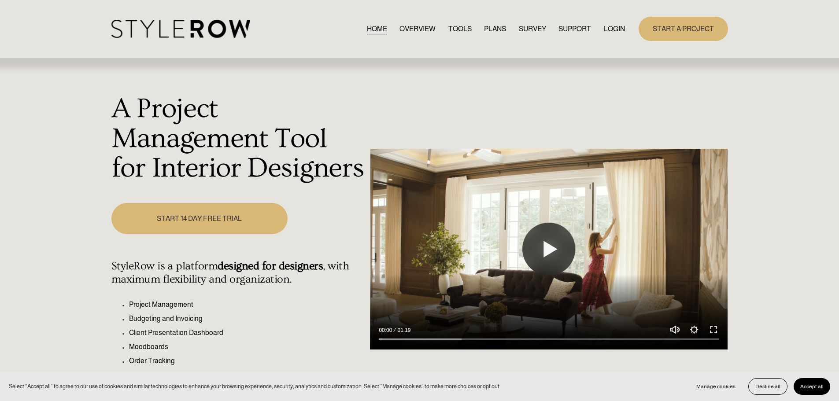
click at [615, 25] on link "LOGIN" at bounding box center [614, 29] width 21 height 12
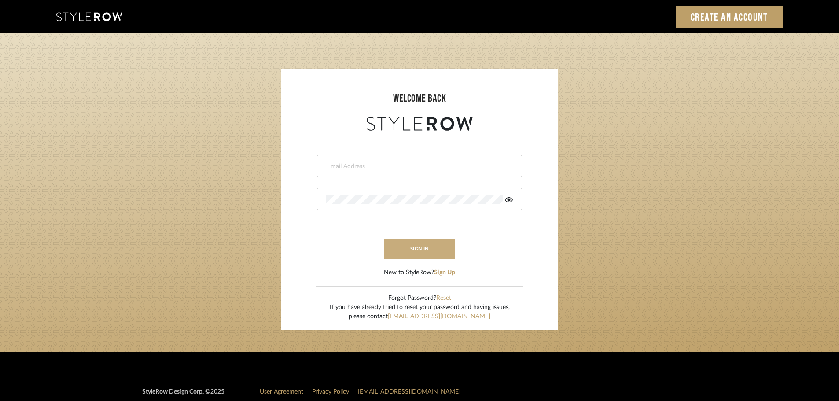
type input "[PERSON_NAME][EMAIL_ADDRESS][DOMAIN_NAME]"
click at [425, 249] on button "sign in" at bounding box center [419, 249] width 70 height 21
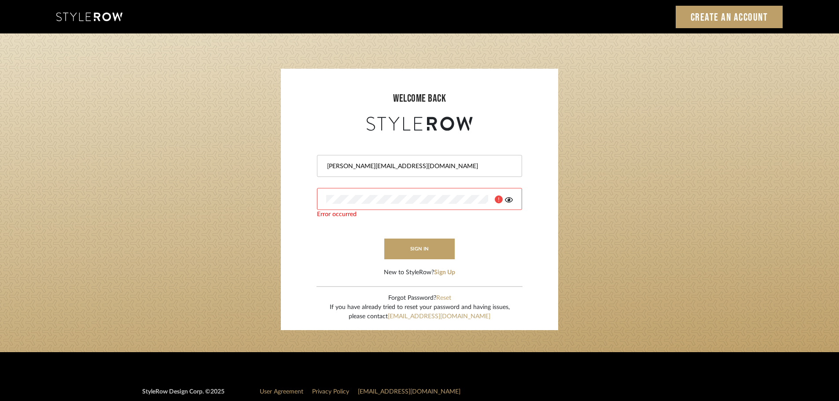
click at [500, 199] on icon at bounding box center [499, 199] width 8 height 8
click at [510, 199] on icon at bounding box center [509, 199] width 8 height 5
click at [420, 245] on button "sign in" at bounding box center [419, 249] width 70 height 21
click at [446, 298] on button "Reset" at bounding box center [443, 298] width 15 height 9
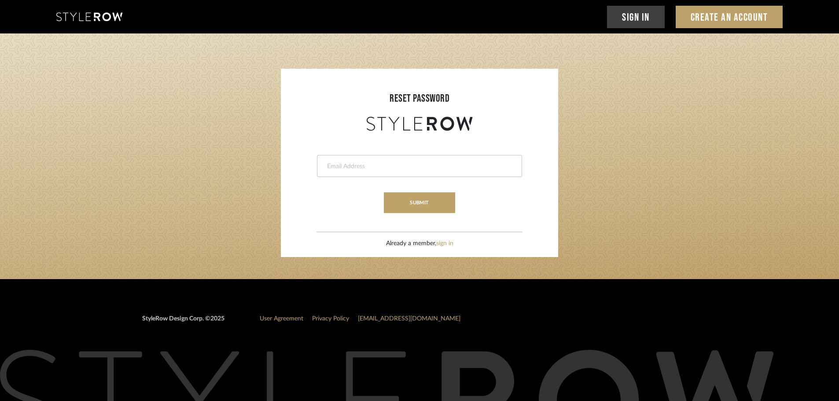
click at [370, 170] on input "email" at bounding box center [418, 166] width 184 height 9
type input "[PERSON_NAME][EMAIL_ADDRESS][DOMAIN_NAME]"
click at [423, 207] on button "submit" at bounding box center [419, 202] width 71 height 21
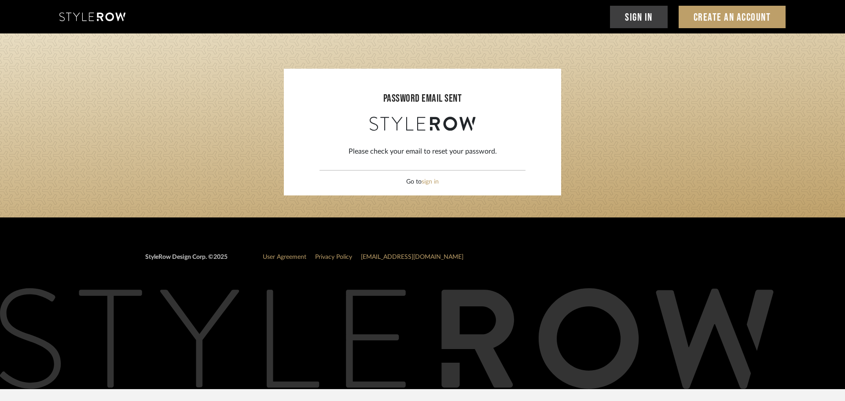
click at [638, 20] on link "Sign In" at bounding box center [639, 17] width 58 height 22
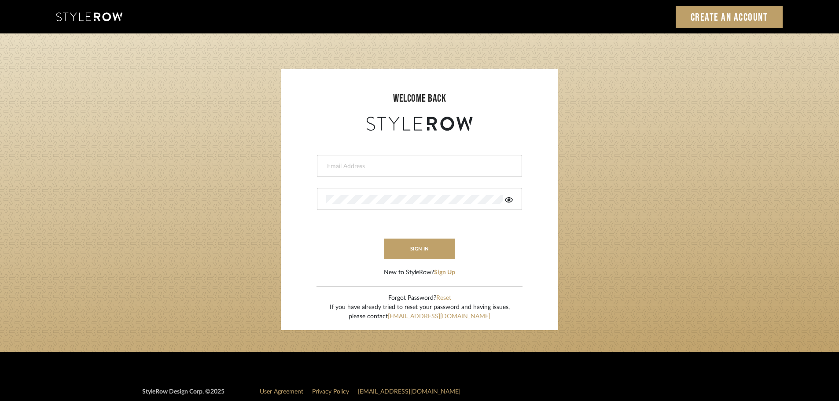
type input "[PERSON_NAME][EMAIL_ADDRESS][DOMAIN_NAME]"
click at [510, 200] on icon at bounding box center [509, 199] width 8 height 5
click at [424, 246] on button "sign in" at bounding box center [419, 249] width 70 height 21
click at [73, 11] on div "Sign In Create an Account" at bounding box center [420, 16] width 740 height 33
type input "[PERSON_NAME][EMAIL_ADDRESS][DOMAIN_NAME]"
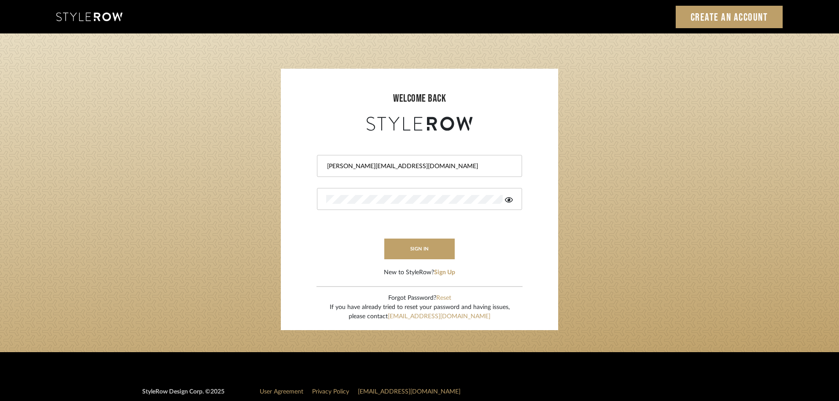
click at [508, 197] on icon at bounding box center [509, 199] width 8 height 7
click at [427, 249] on button "sign in" at bounding box center [419, 249] width 70 height 21
click at [453, 316] on link "[EMAIL_ADDRESS][DOMAIN_NAME]" at bounding box center [439, 316] width 103 height 6
click at [669, 152] on login-page "welcome back [PERSON_NAME][EMAIL_ADDRESS][DOMAIN_NAME] Error occurred sign in N…" at bounding box center [419, 192] width 839 height 319
click at [407, 246] on button "sign in" at bounding box center [419, 249] width 70 height 21
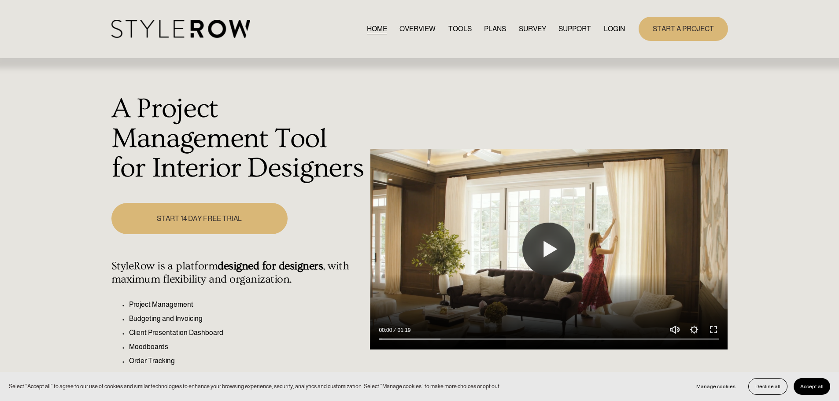
click at [614, 28] on link "LOGIN" at bounding box center [614, 29] width 21 height 12
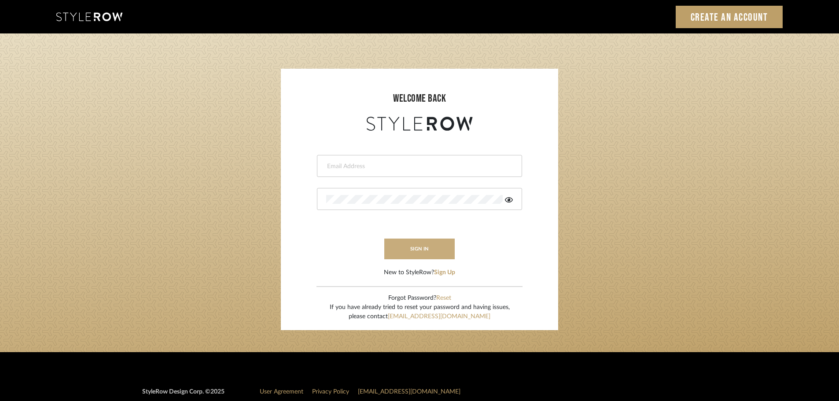
type input "carrie@tresbelleinteriors.com"
click at [435, 251] on button "sign in" at bounding box center [419, 249] width 70 height 21
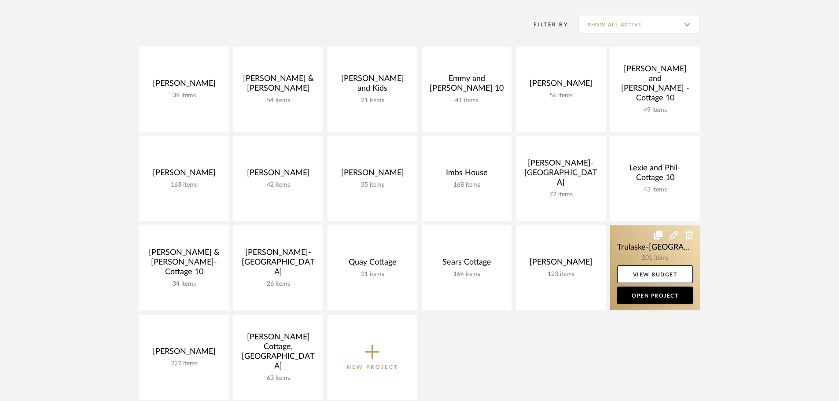
scroll to position [176, 0]
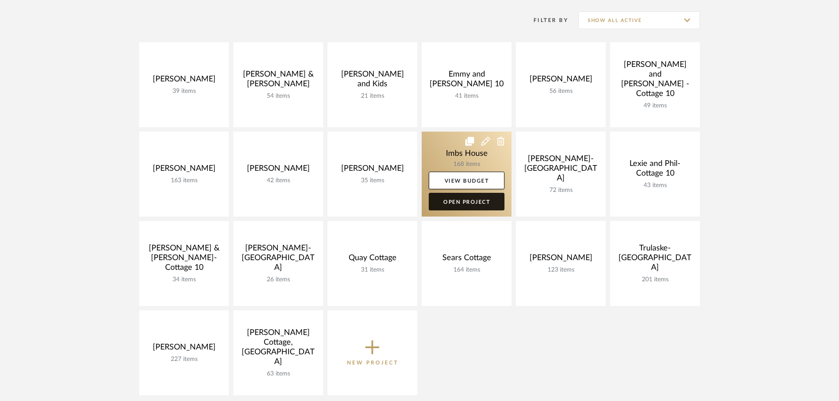
click at [455, 196] on link "Open Project" at bounding box center [467, 202] width 76 height 18
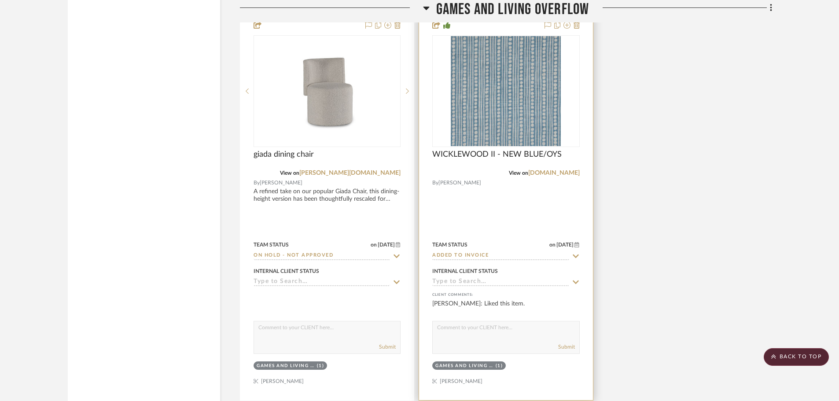
scroll to position [3434, 0]
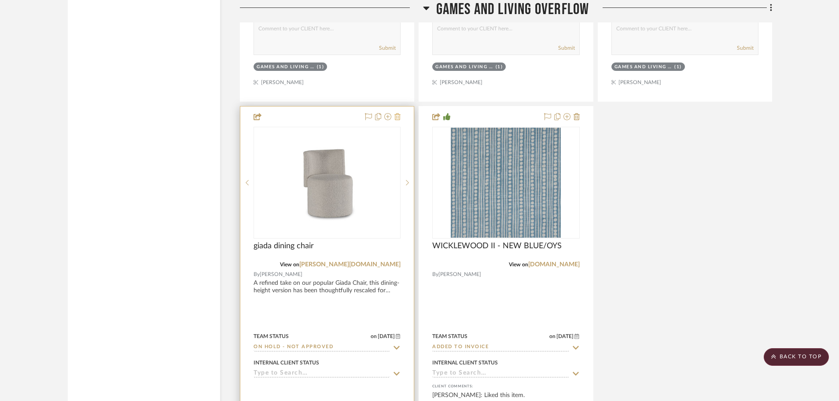
click at [396, 114] on icon at bounding box center [397, 116] width 6 height 7
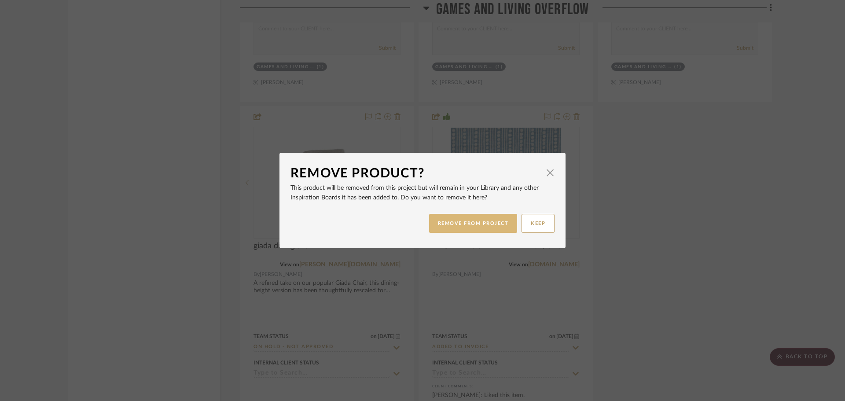
click at [465, 223] on button "REMOVE FROM PROJECT" at bounding box center [473, 223] width 88 height 19
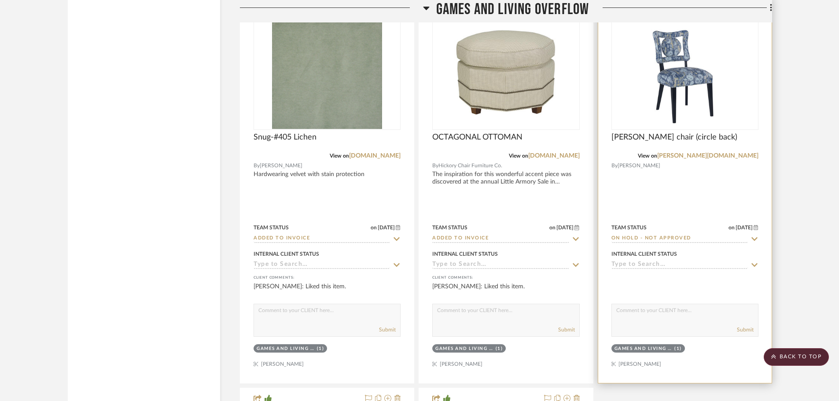
scroll to position [3082, 0]
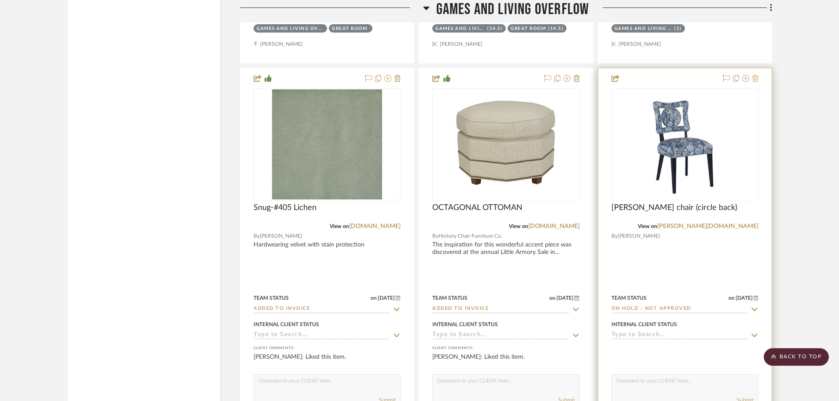
click at [757, 78] on icon at bounding box center [755, 78] width 6 height 7
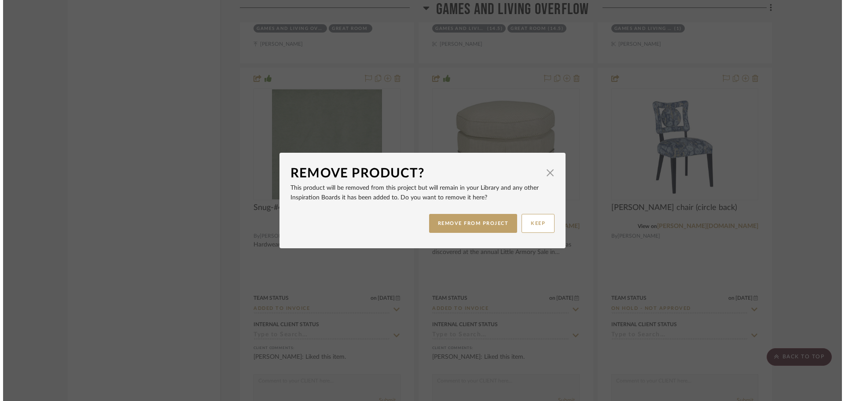
scroll to position [0, 0]
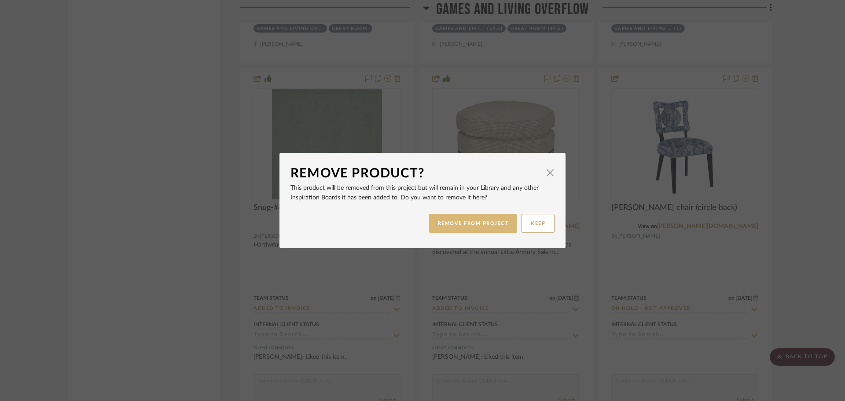
click at [480, 219] on button "REMOVE FROM PROJECT" at bounding box center [473, 223] width 88 height 19
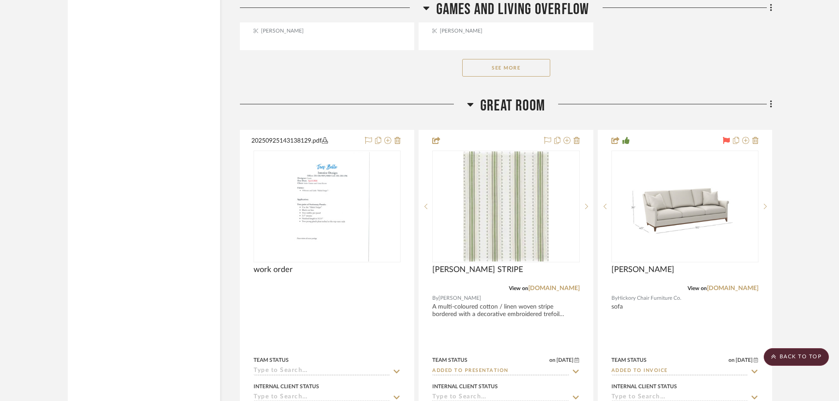
scroll to position [3786, 0]
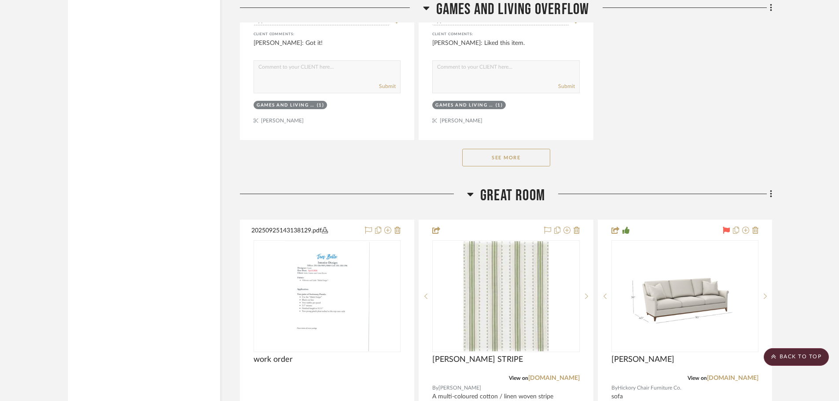
click at [533, 162] on button "See More" at bounding box center [506, 158] width 88 height 18
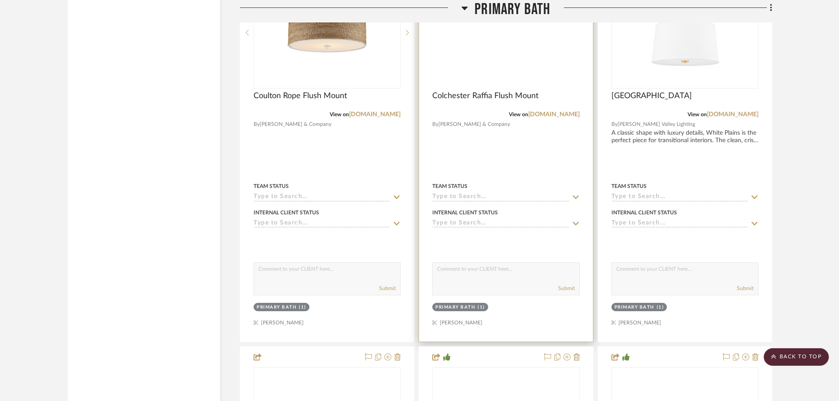
scroll to position [7308, 0]
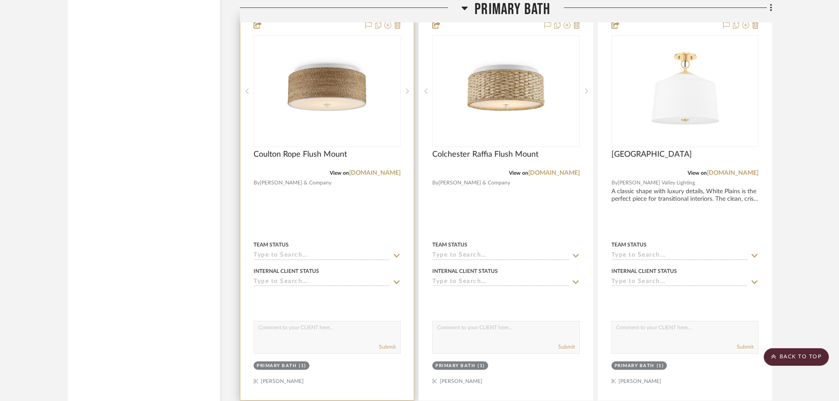
click at [0, 0] on div at bounding box center [0, 0] width 0 height 0
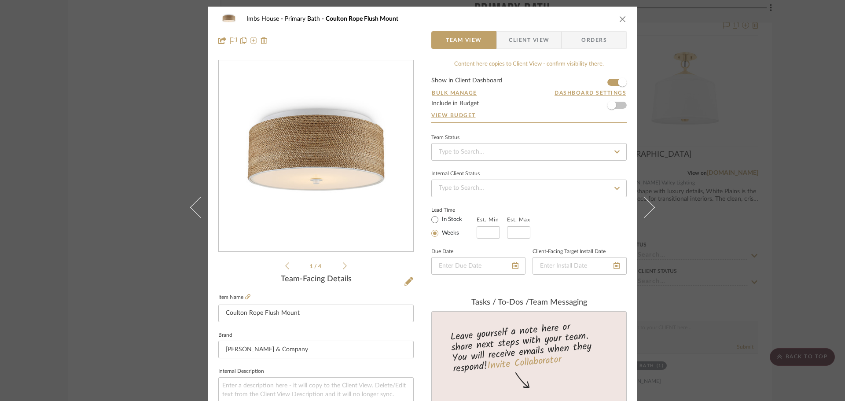
click at [541, 36] on span "Client View" at bounding box center [529, 40] width 41 height 18
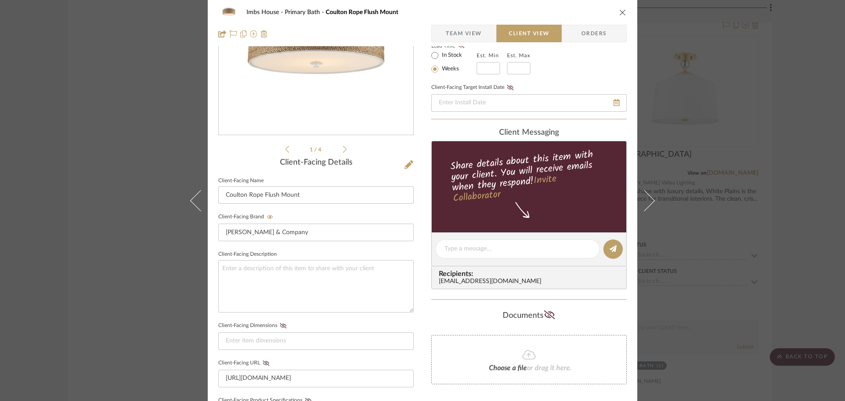
scroll to position [220, 0]
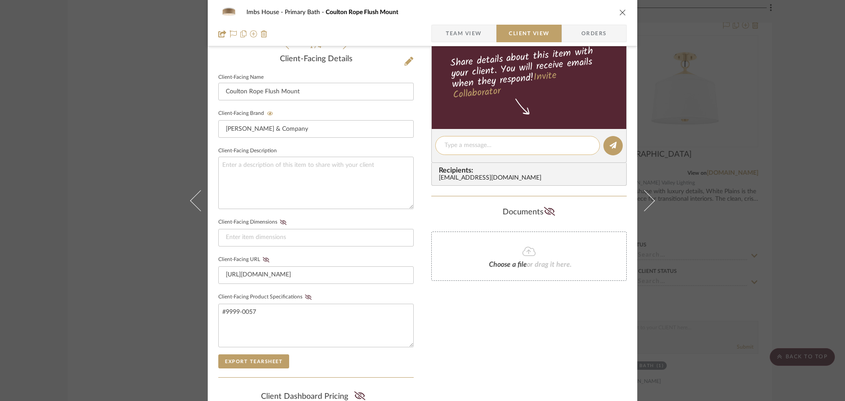
click at [468, 142] on textarea at bounding box center [518, 145] width 146 height 9
type textarea "O"
type textarea "[PERSON_NAME], Here are 4 light options for above the "island""
click at [614, 147] on button at bounding box center [613, 145] width 19 height 19
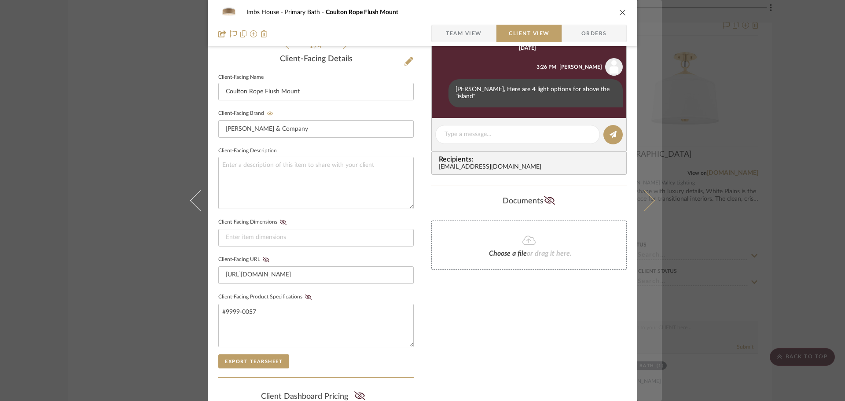
click at [641, 195] on icon at bounding box center [644, 200] width 21 height 21
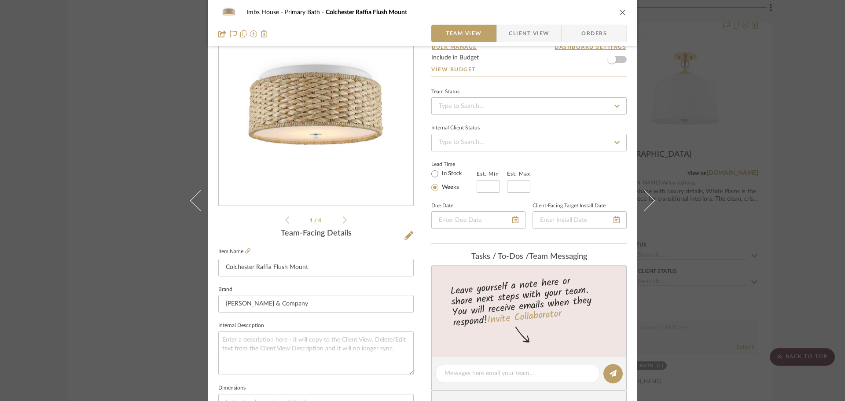
scroll to position [176, 0]
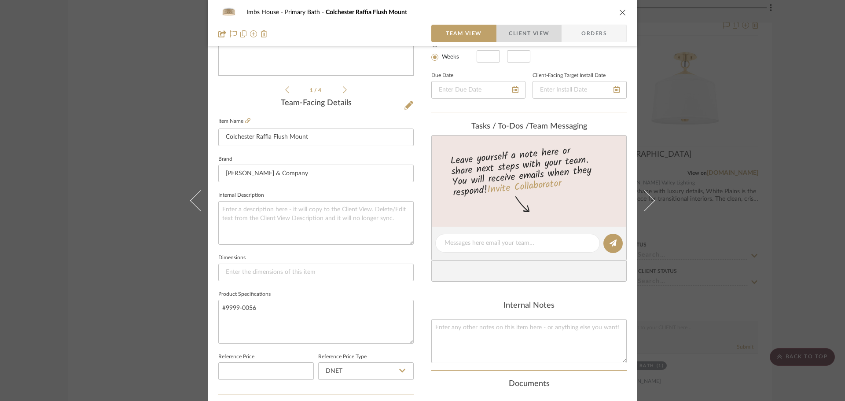
click at [502, 35] on span "button" at bounding box center [503, 34] width 12 height 18
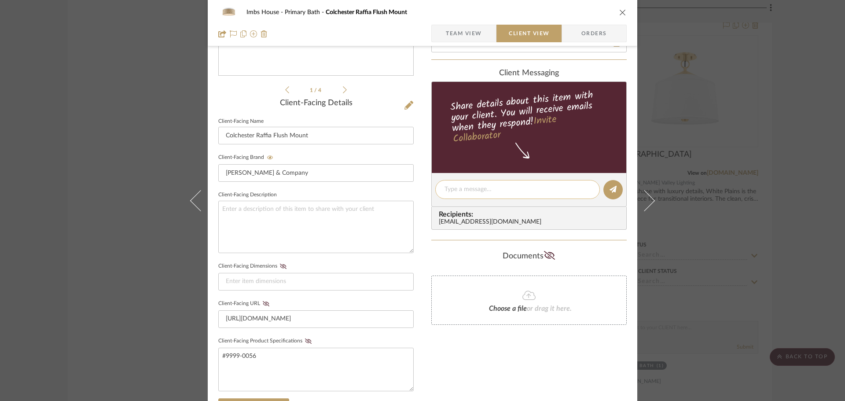
click at [464, 188] on textarea at bounding box center [518, 189] width 146 height 9
type textarea "option 2"
click at [604, 188] on button at bounding box center [613, 189] width 19 height 19
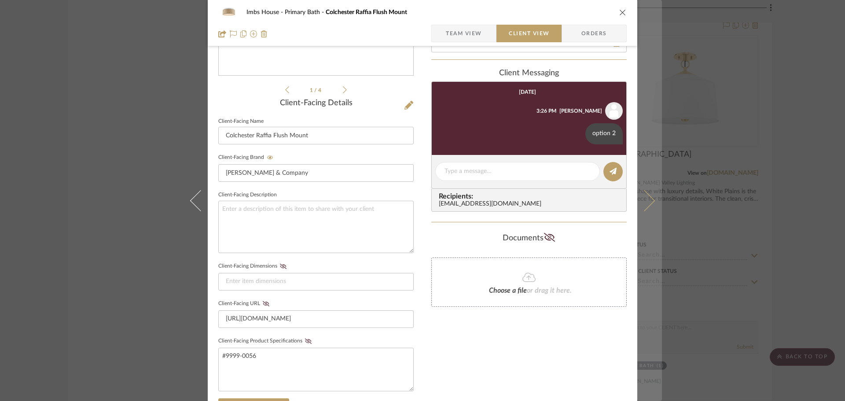
click at [644, 204] on icon at bounding box center [644, 200] width 21 height 21
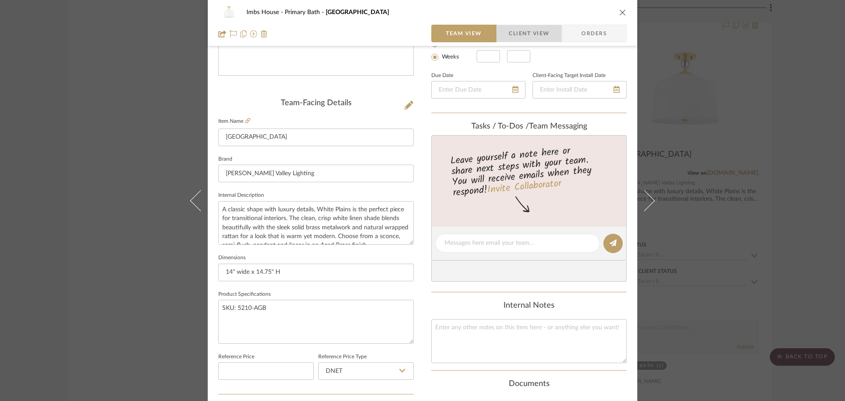
drag, startPoint x: 516, startPoint y: 32, endPoint x: 515, endPoint y: 63, distance: 30.8
click at [516, 35] on span "Client View" at bounding box center [529, 34] width 41 height 18
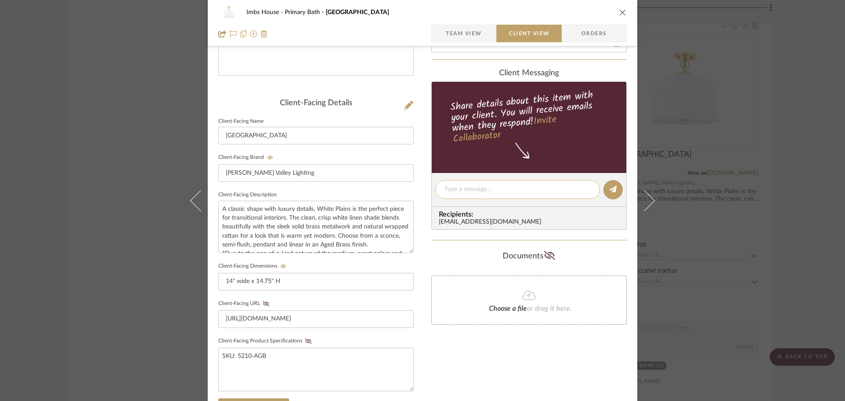
click at [467, 184] on div at bounding box center [517, 189] width 165 height 19
click at [464, 189] on textarea at bounding box center [518, 189] width 146 height 9
type textarea "Option 3"
click at [610, 191] on icon at bounding box center [613, 189] width 7 height 7
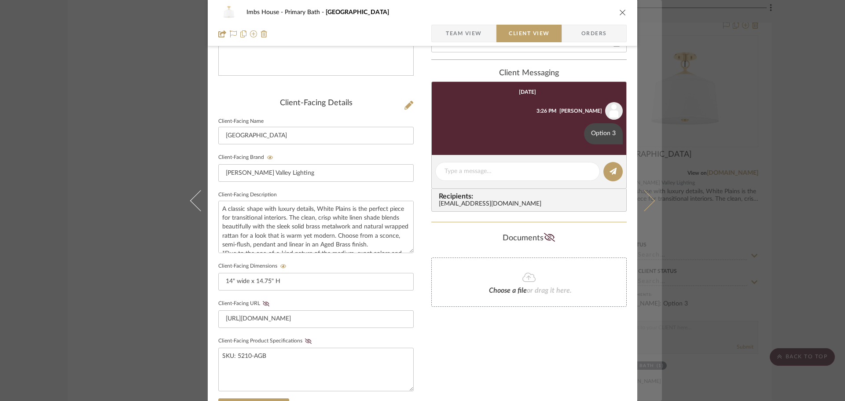
click at [647, 201] on icon at bounding box center [644, 200] width 21 height 21
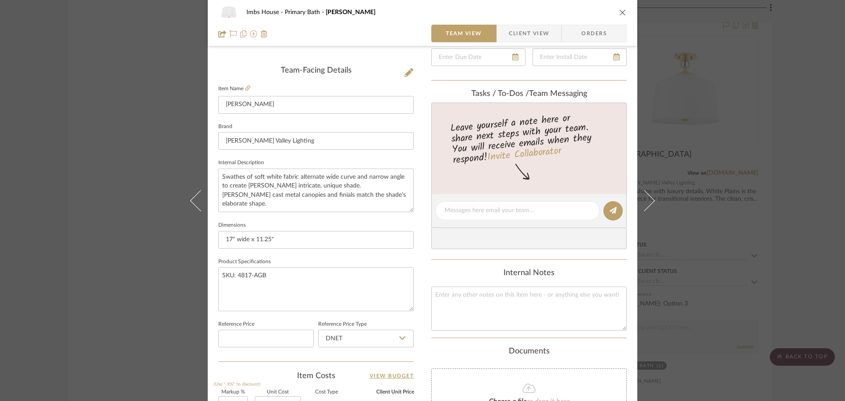
scroll to position [132, 0]
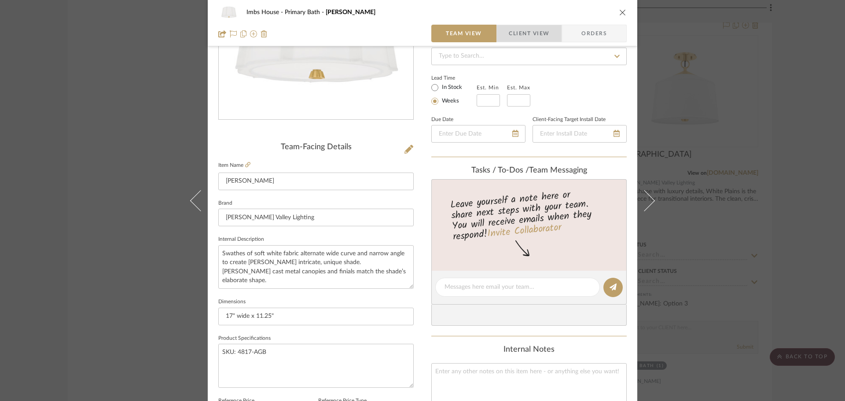
click at [509, 35] on span "Client View" at bounding box center [529, 34] width 41 height 18
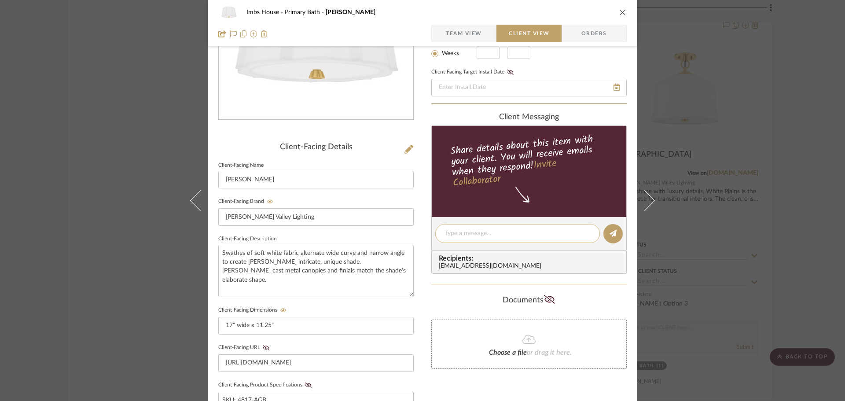
click at [465, 229] on textarea at bounding box center [518, 233] width 146 height 9
type textarea "Option 4"
click at [604, 236] on button at bounding box center [613, 233] width 19 height 19
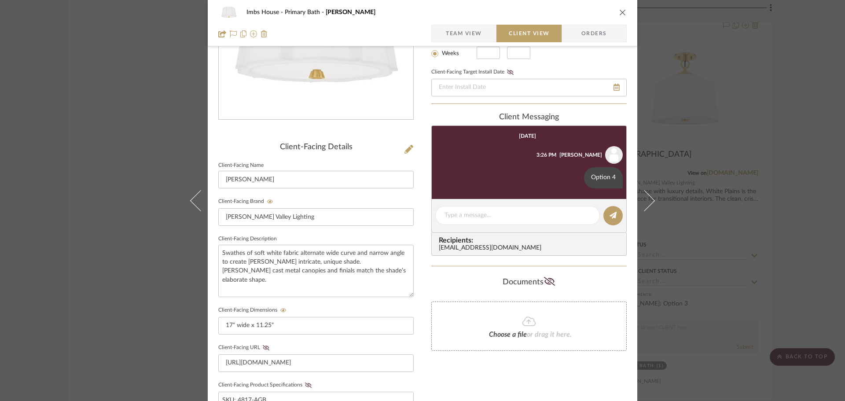
click at [720, 202] on div "Imbs House Primary Bath [PERSON_NAME] Team View Client View Orders Client-Facin…" at bounding box center [422, 200] width 845 height 401
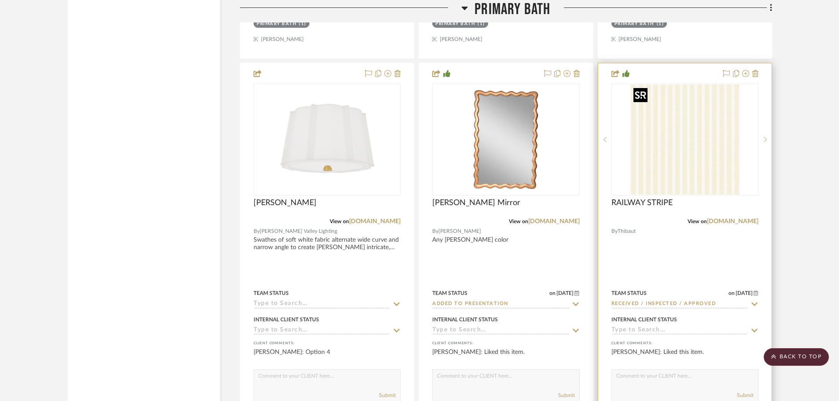
scroll to position [7748, 0]
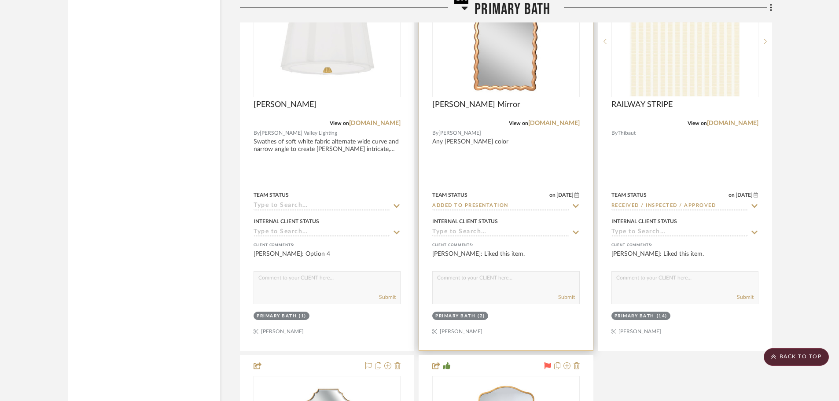
click at [555, 62] on img "0" at bounding box center [506, 41] width 110 height 110
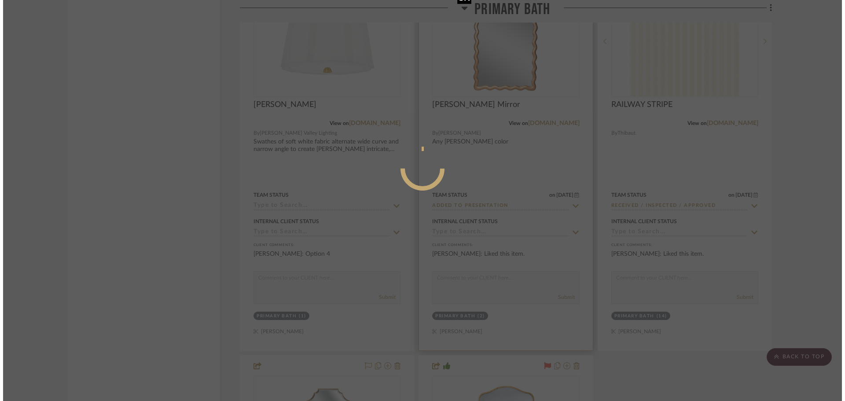
scroll to position [0, 0]
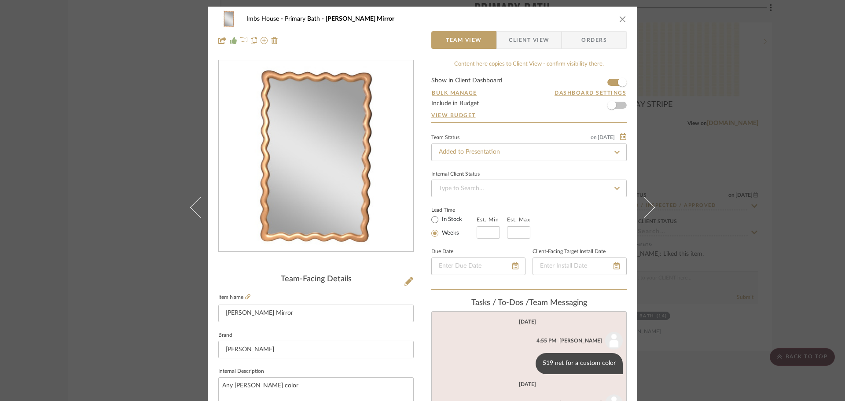
click at [535, 34] on span "Client View" at bounding box center [529, 40] width 41 height 18
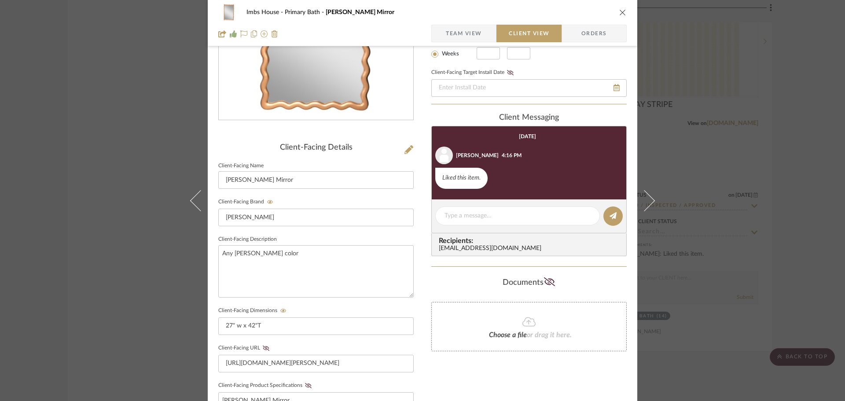
scroll to position [132, 0]
click at [464, 214] on textarea at bounding box center [518, 215] width 146 height 9
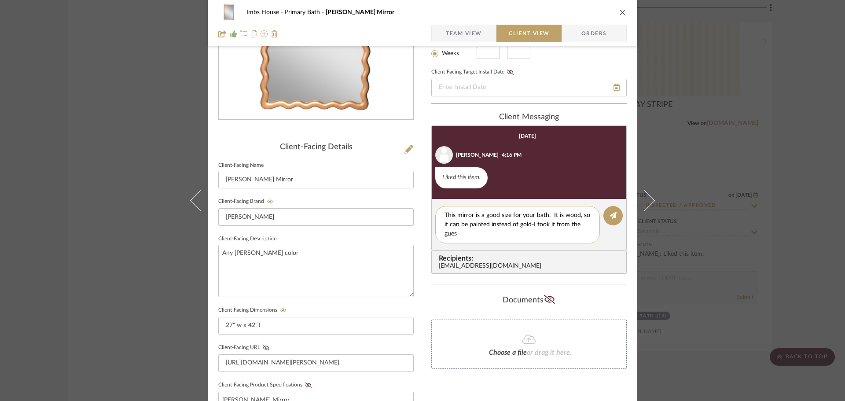
scroll to position [0, 0]
click at [486, 223] on textarea "This mirror is a good size for your bath. It is wood, so it can be painted inst…" at bounding box center [518, 225] width 146 height 28
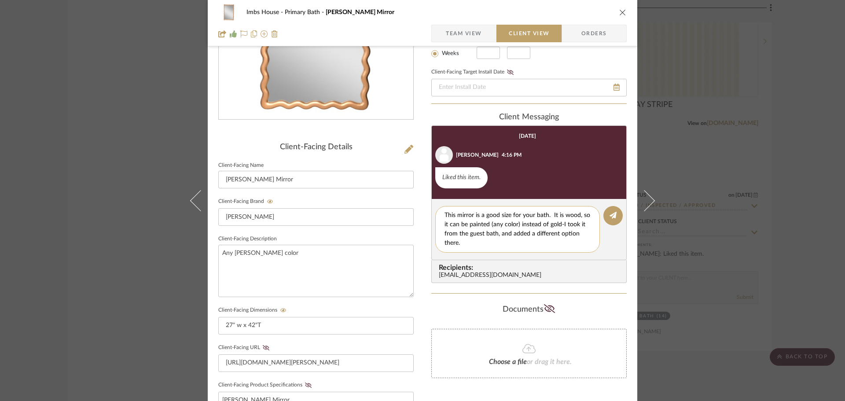
click at [459, 244] on textarea "This mirror is a good size for your bath. It is wood, so it can be painted (any…" at bounding box center [518, 229] width 146 height 37
type textarea "This mirror is a good size for your bath. It is wood, so it can be painted (any…"
click at [610, 212] on icon at bounding box center [613, 215] width 7 height 7
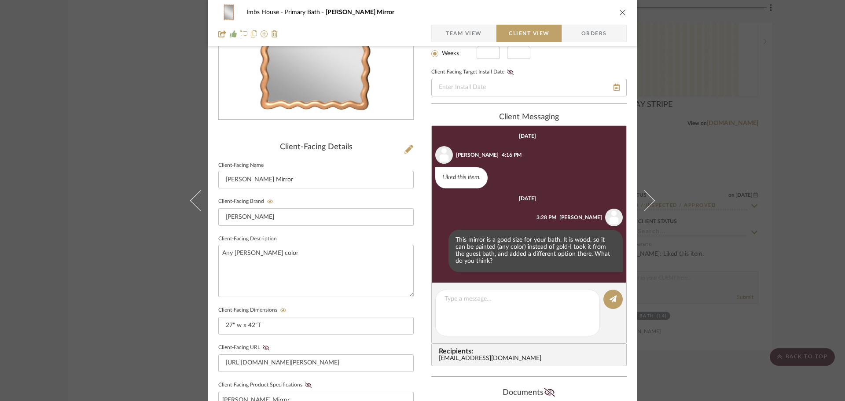
click at [623, 10] on icon "close" at bounding box center [622, 12] width 7 height 7
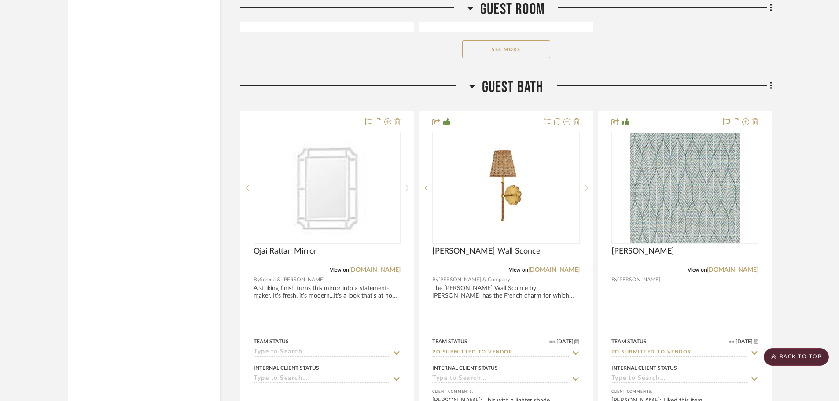
scroll to position [14351, 0]
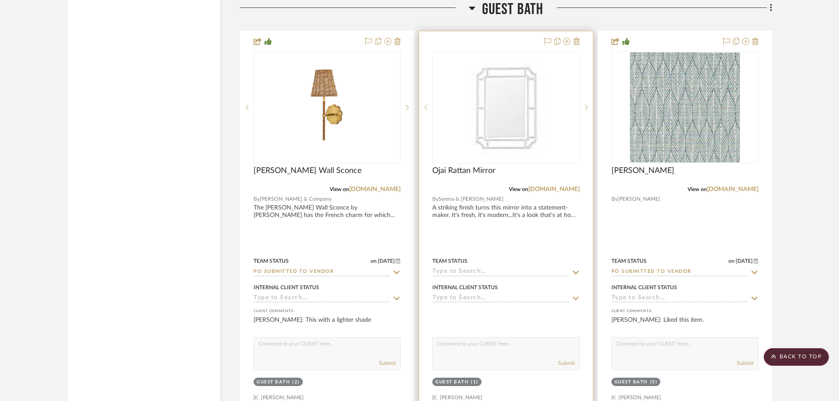
click at [550, 75] on div "0" at bounding box center [506, 107] width 146 height 111
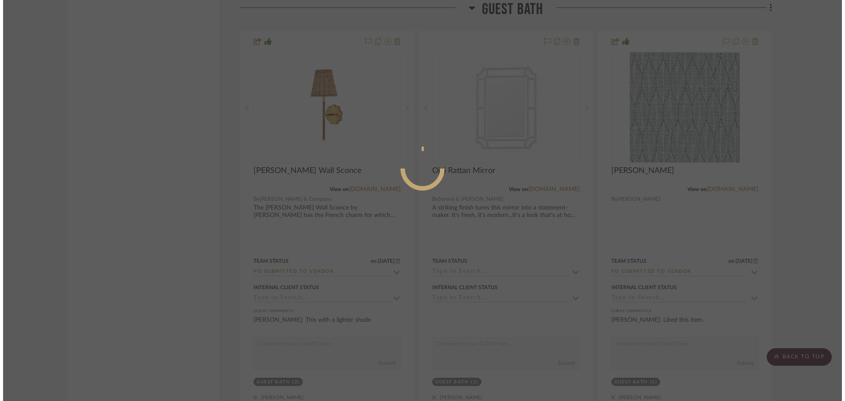
scroll to position [0, 0]
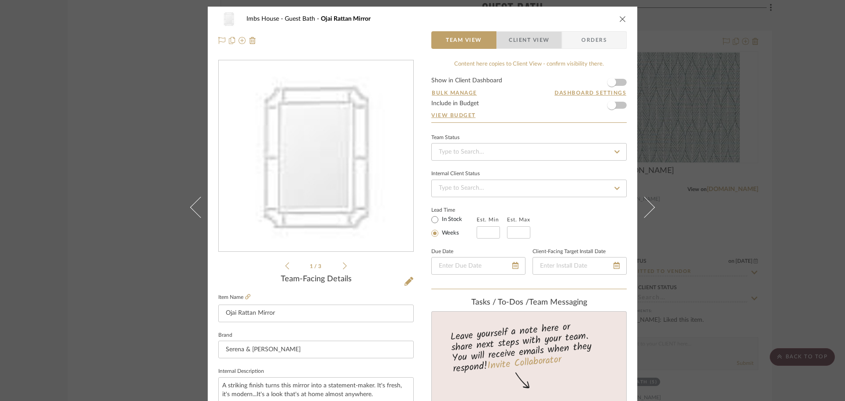
click at [535, 42] on span "Client View" at bounding box center [529, 40] width 41 height 18
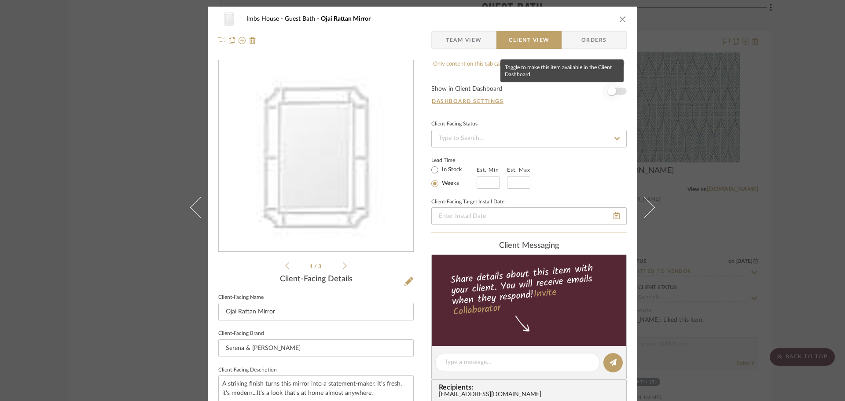
click at [612, 91] on span "button" at bounding box center [612, 91] width 9 height 9
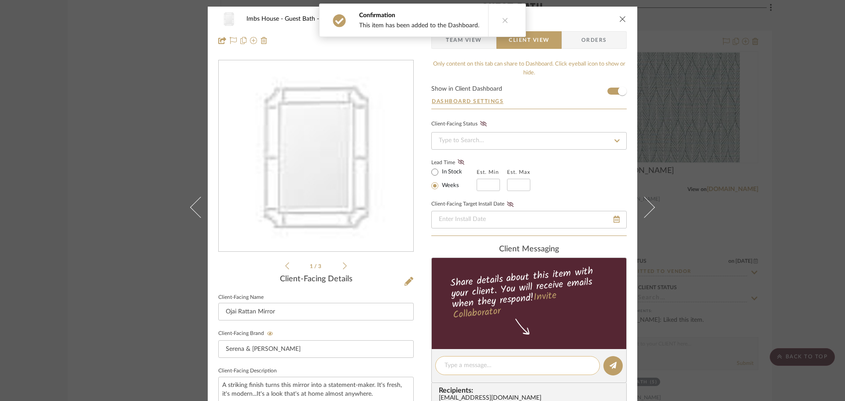
click at [460, 363] on textarea at bounding box center [518, 365] width 146 height 9
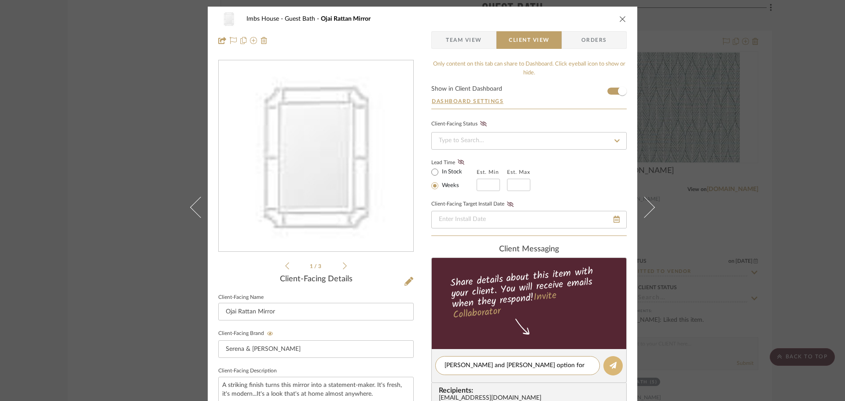
type textarea "[PERSON_NAME] and [PERSON_NAME] option for this bath...thoughts?"
click at [610, 365] on icon at bounding box center [613, 365] width 7 height 7
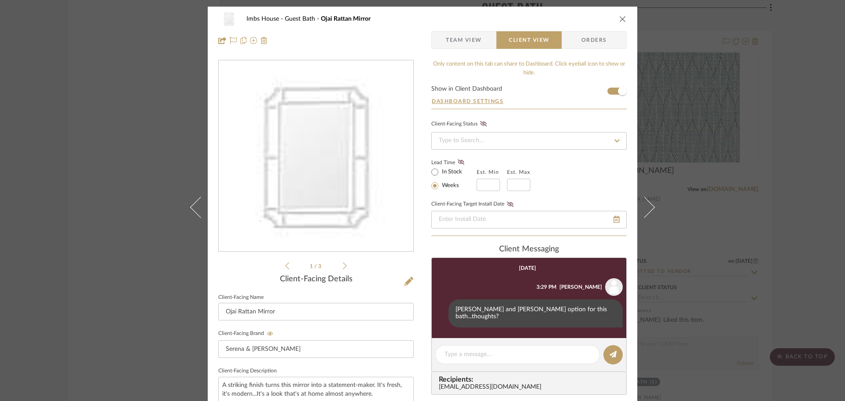
click at [621, 18] on icon "close" at bounding box center [622, 18] width 7 height 7
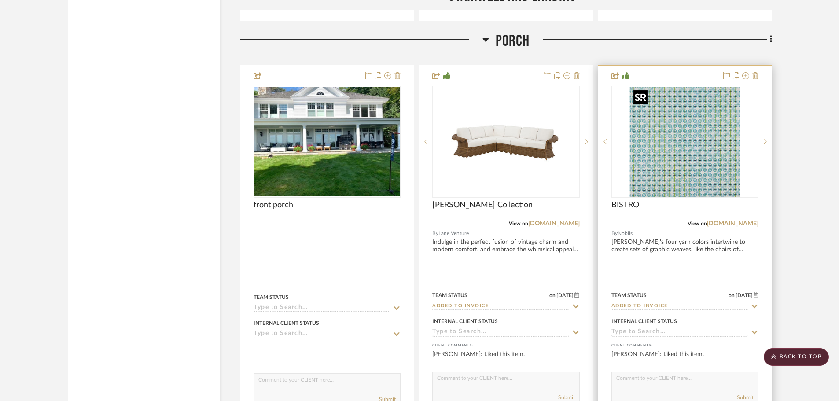
scroll to position [15628, 0]
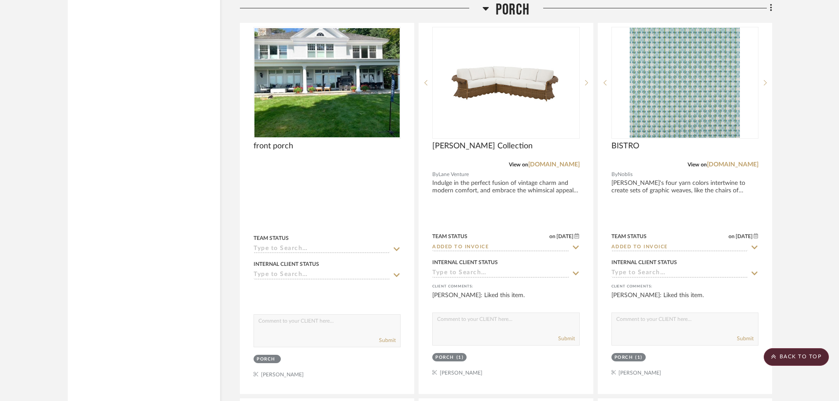
drag, startPoint x: 801, startPoint y: 357, endPoint x: 784, endPoint y: 374, distance: 23.7
click at [800, 357] on scroll-to-top-button "BACK TO TOP" at bounding box center [796, 357] width 65 height 18
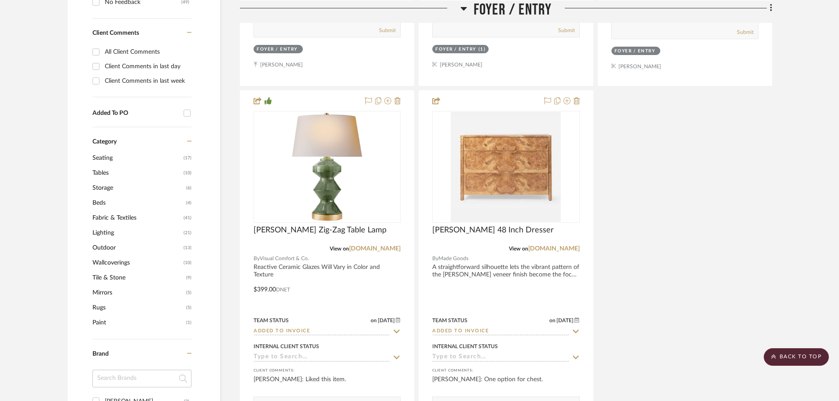
scroll to position [616, 0]
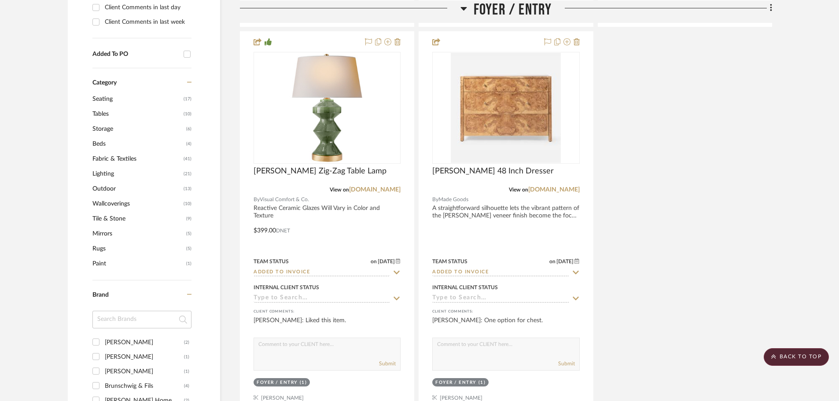
click at [108, 175] on span "Lighting" at bounding box center [136, 173] width 89 height 15
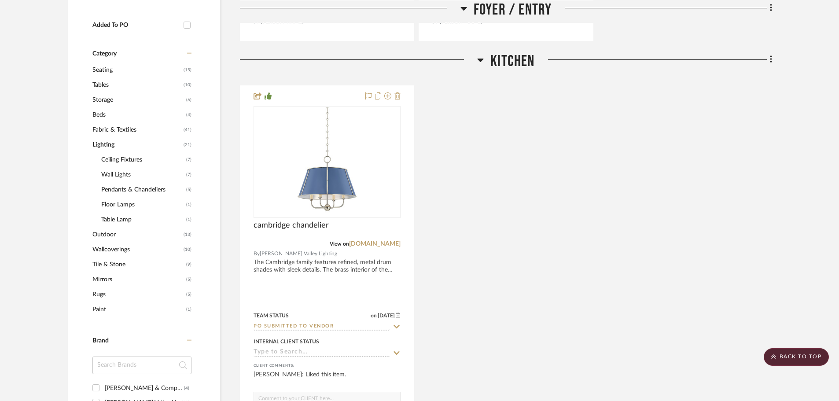
scroll to position [587, 0]
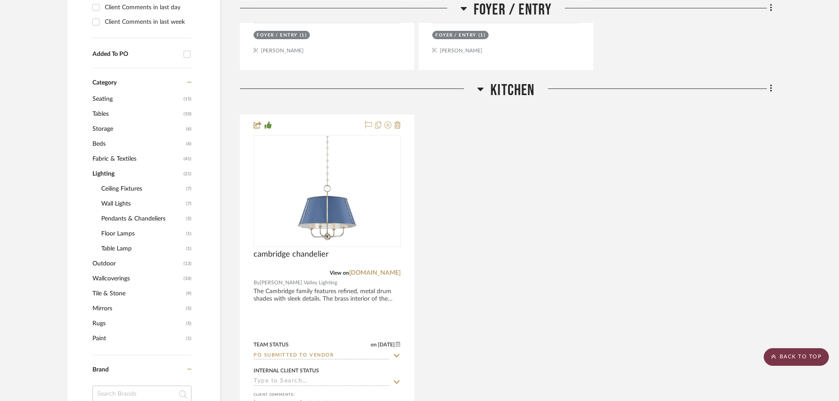
click at [792, 351] on scroll-to-top-button "BACK TO TOP" at bounding box center [796, 357] width 65 height 18
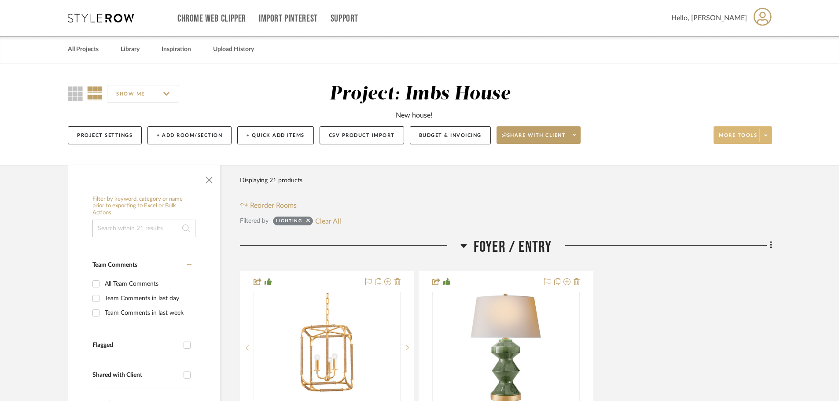
click at [745, 138] on span "More tools" at bounding box center [738, 138] width 38 height 13
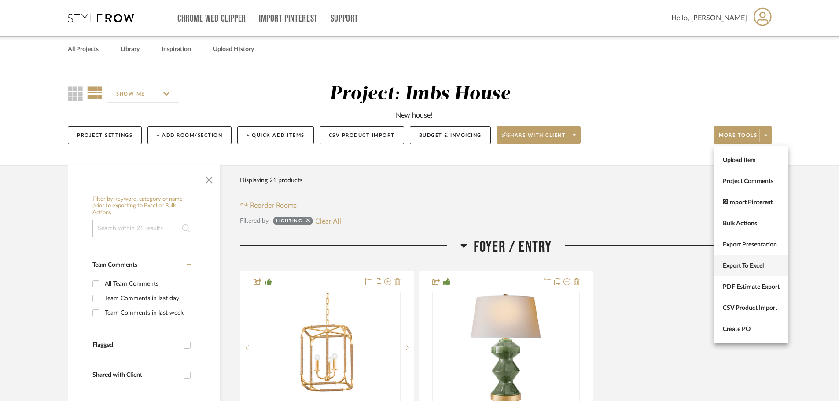
click at [743, 261] on button "Export To Excel" at bounding box center [751, 265] width 74 height 21
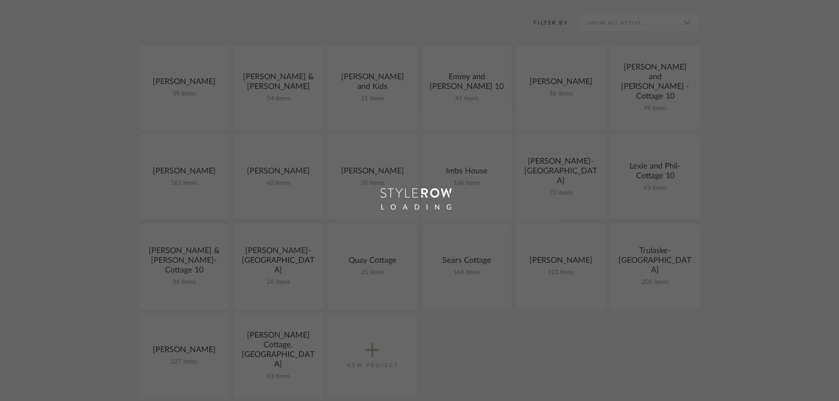
scroll to position [176, 0]
